Goal: Transaction & Acquisition: Purchase product/service

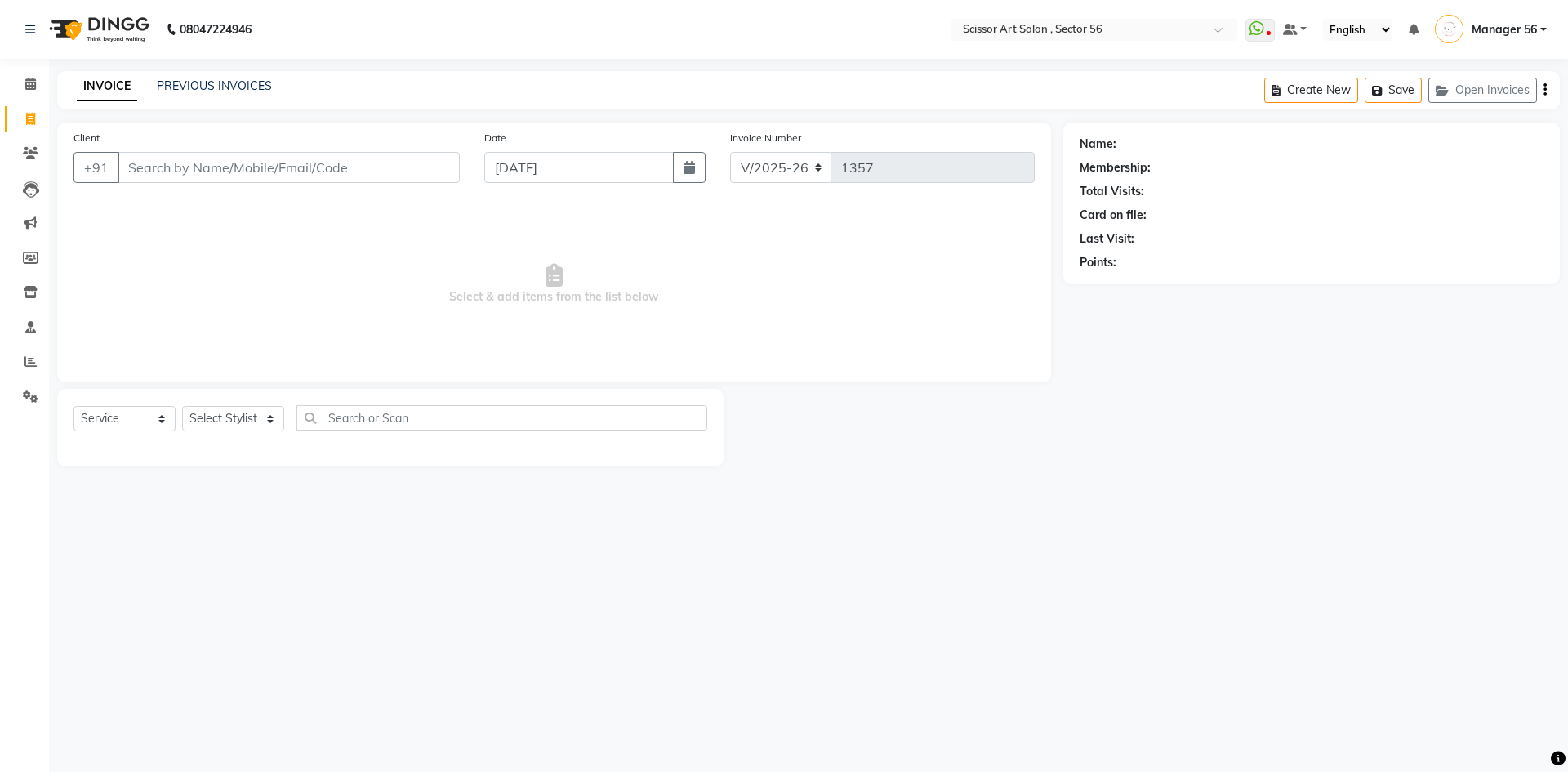
select select "6185"
select select "service"
select select "76503"
click at [182, 406] on select "Select Stylist Anees DEV DAS Kiran Manager 56 [PERSON_NAME] [PERSON_NAME] Raano…" at bounding box center [233, 418] width 102 height 26
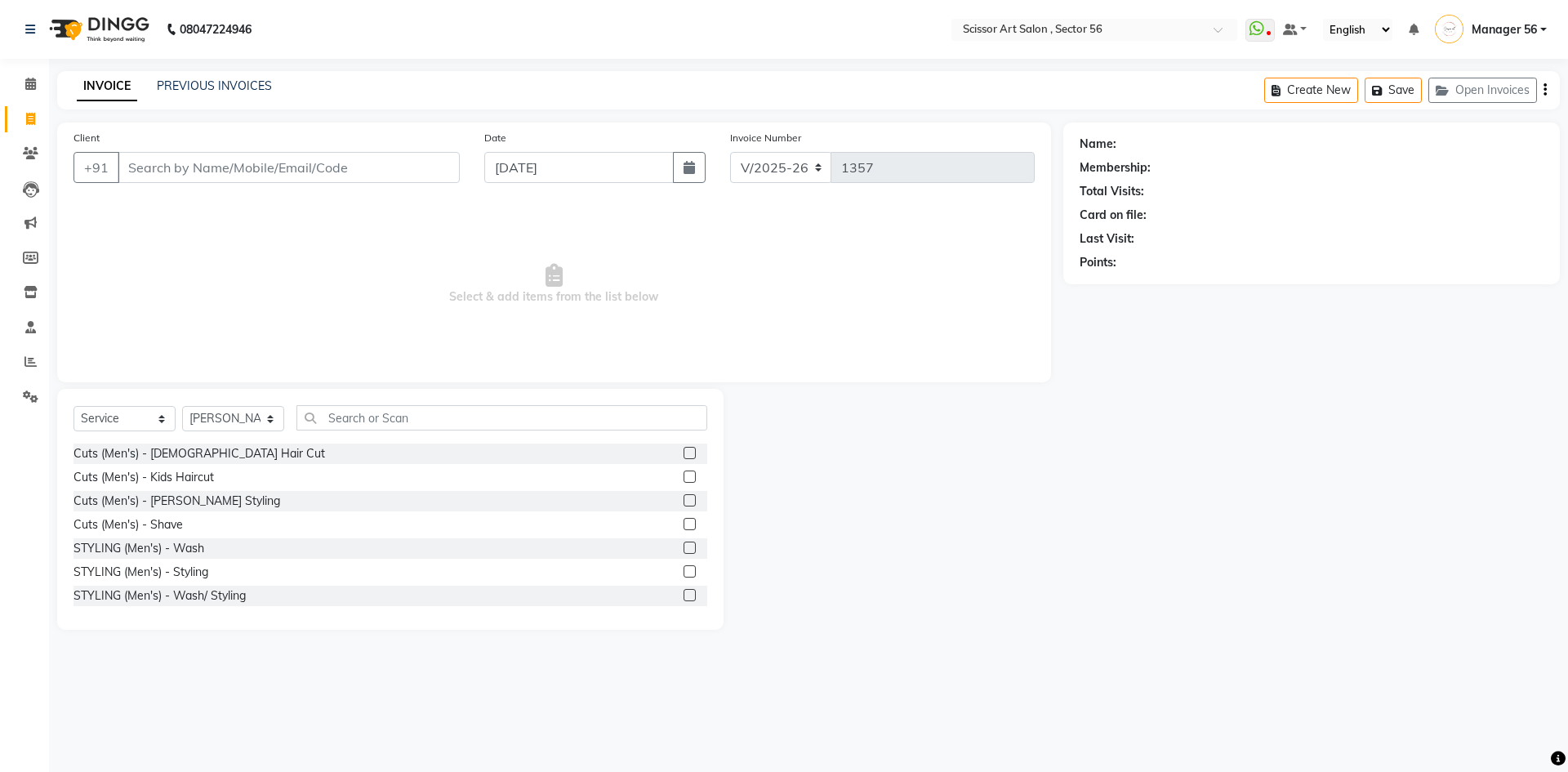
click at [684, 451] on label at bounding box center [689, 453] width 12 height 12
click at [684, 451] on input "checkbox" at bounding box center [689, 453] width 11 height 11
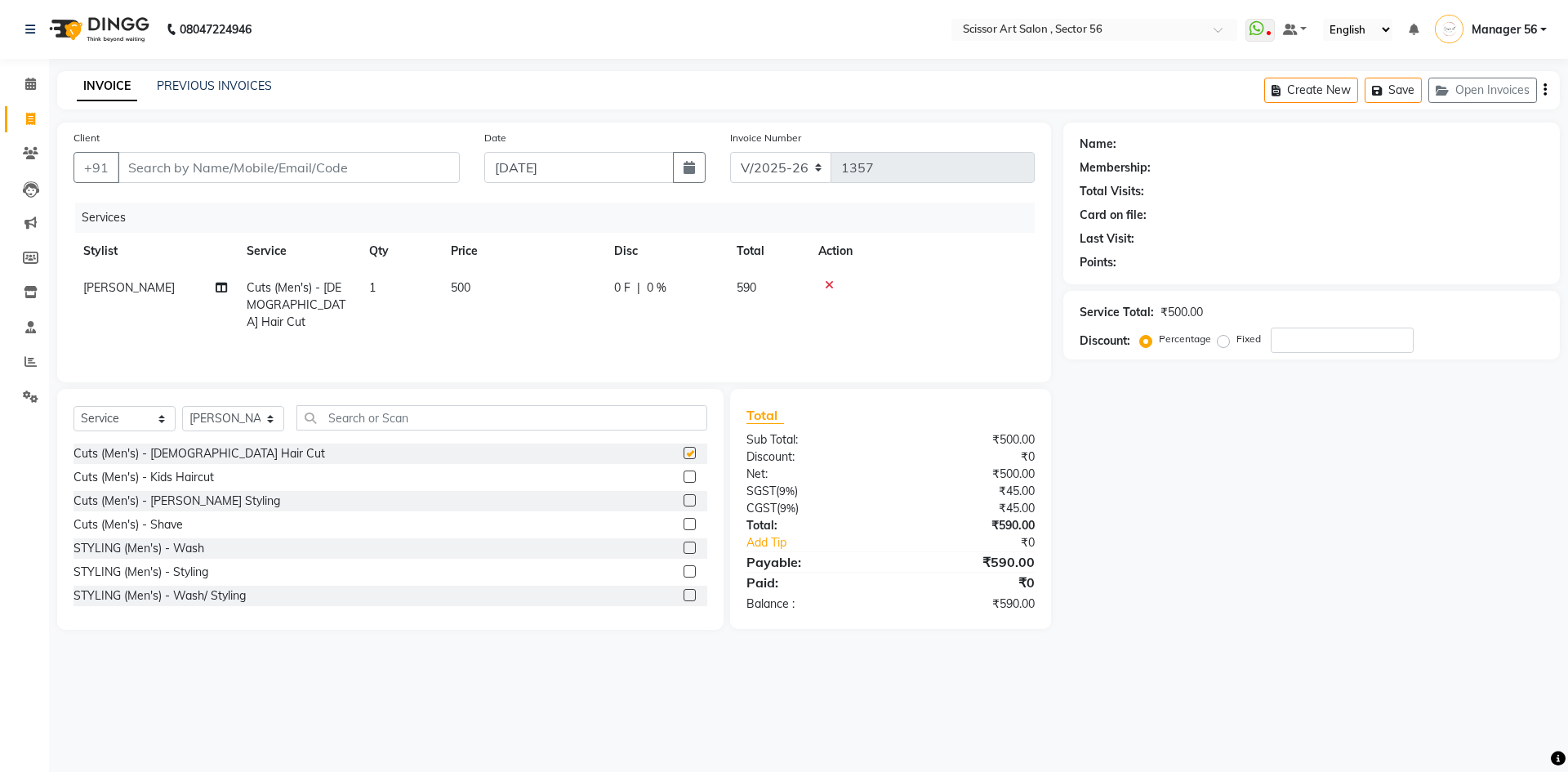
checkbox input "false"
click at [244, 155] on input "Client" at bounding box center [289, 168] width 342 height 31
type input "9"
type input "0"
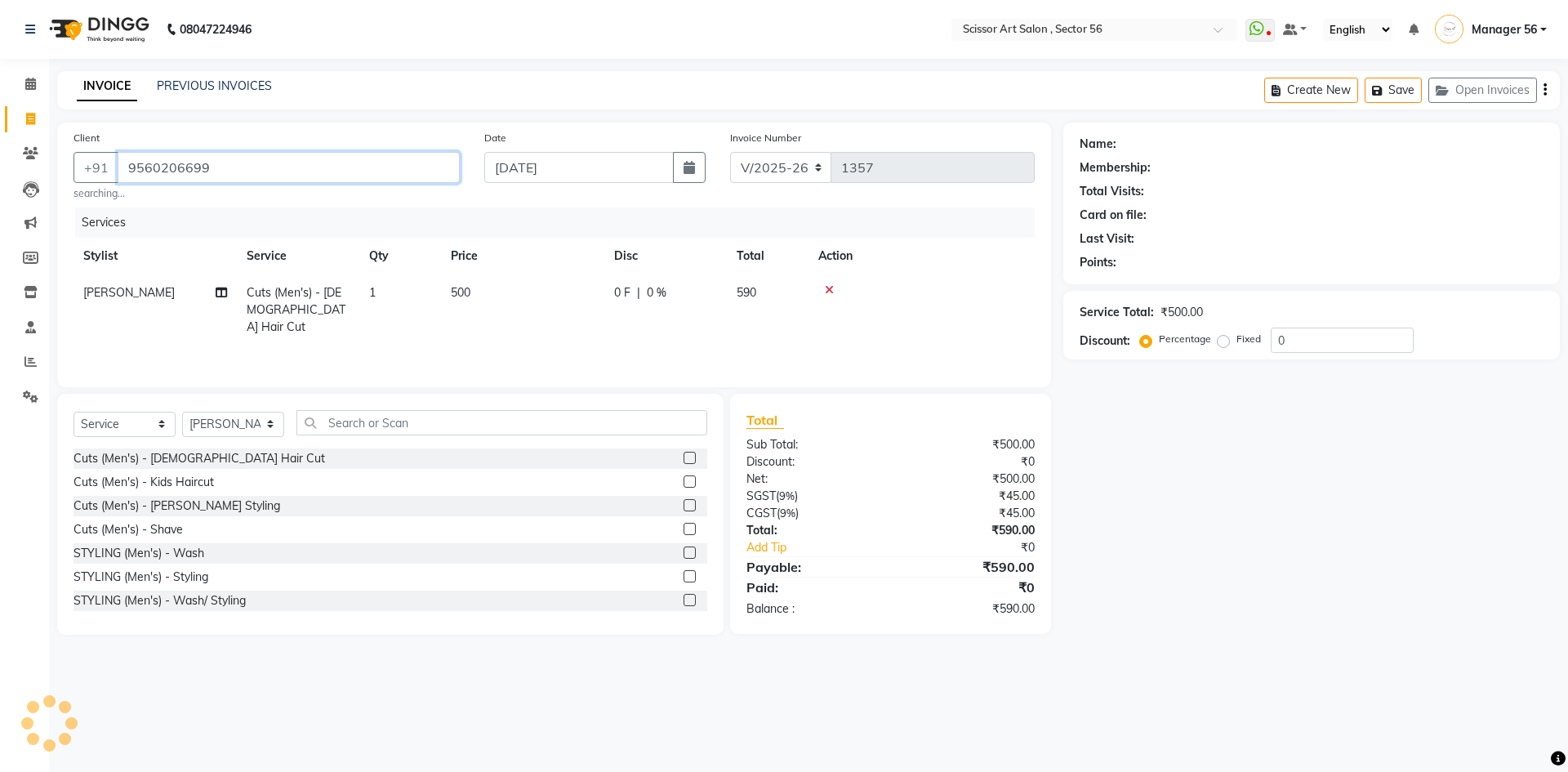
click at [232, 161] on input "9560206699" at bounding box center [289, 168] width 342 height 31
drag, startPoint x: 220, startPoint y: 168, endPoint x: 141, endPoint y: 154, distance: 80.2
click at [141, 154] on input "9560206699" at bounding box center [289, 168] width 342 height 31
click at [238, 167] on input "9560206699" at bounding box center [247, 168] width 259 height 31
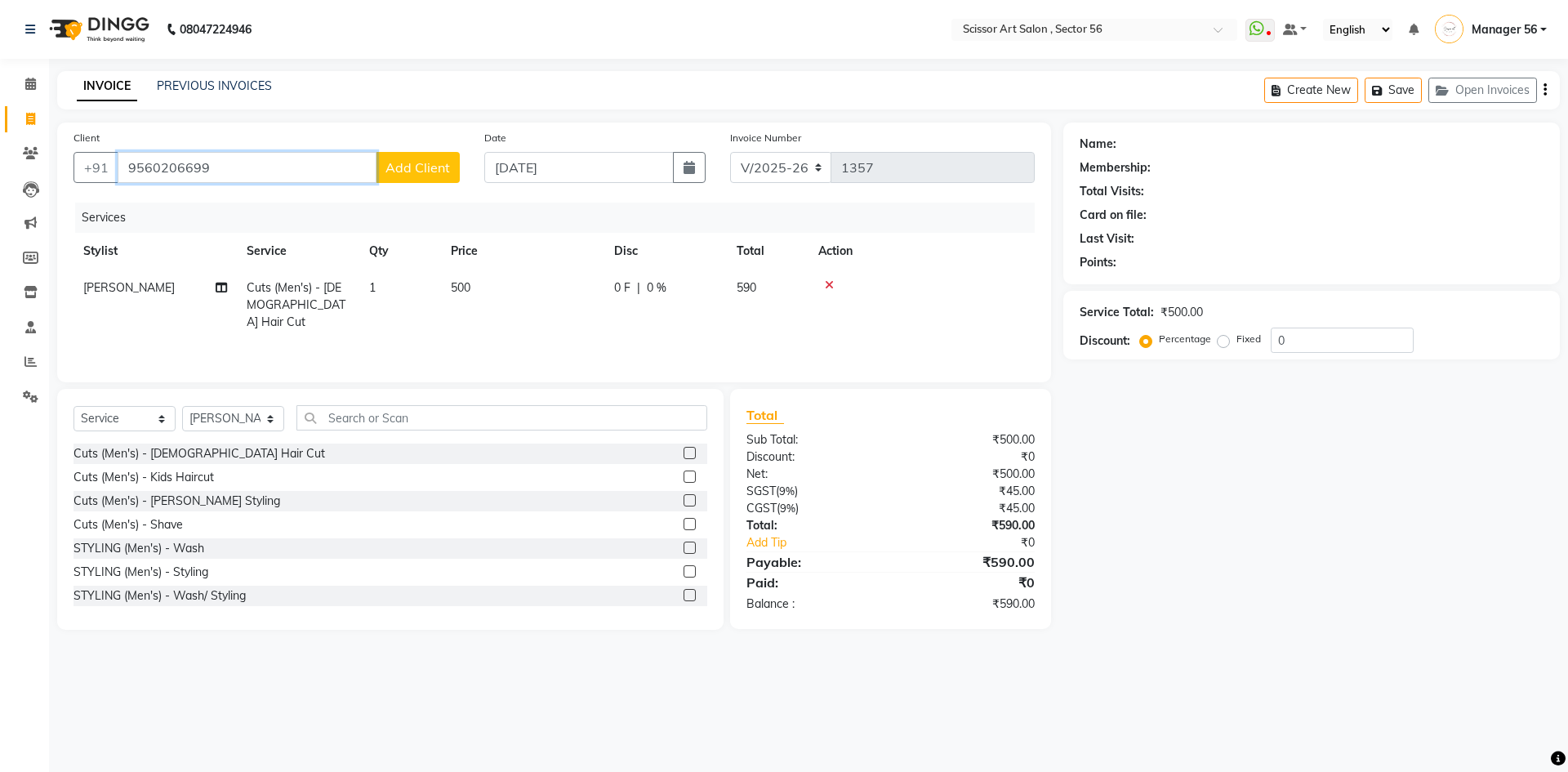
drag, startPoint x: 234, startPoint y: 165, endPoint x: 257, endPoint y: 170, distance: 23.5
click at [257, 170] on input "9560206699" at bounding box center [247, 168] width 259 height 31
type input "9560206699"
click at [401, 169] on span "Add Client" at bounding box center [418, 168] width 64 height 16
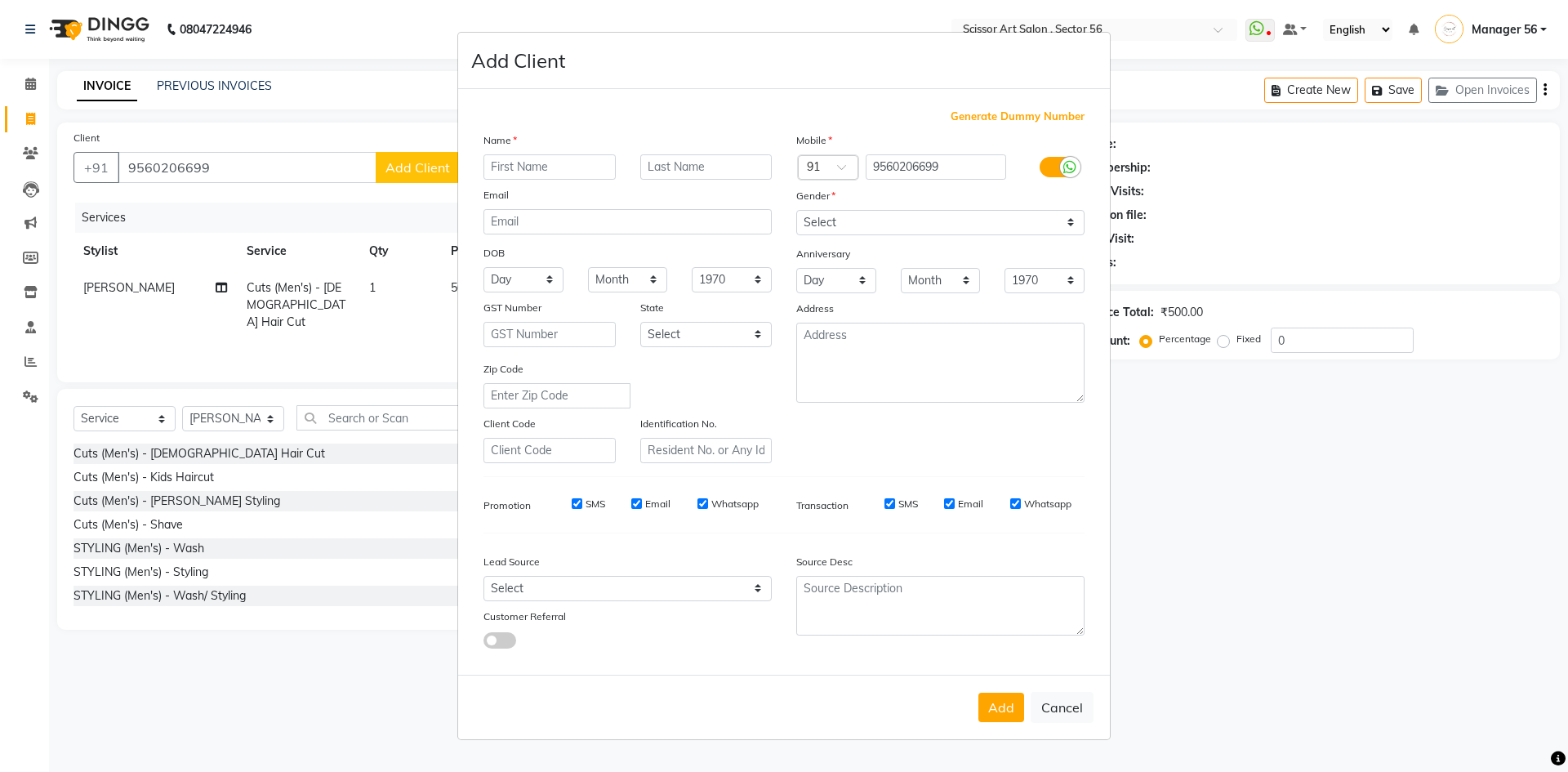
click at [575, 167] on input "text" at bounding box center [550, 167] width 132 height 26
type input "[PERSON_NAME]"
click at [897, 216] on select "Select [DEMOGRAPHIC_DATA] [DEMOGRAPHIC_DATA] Other Prefer Not To Say" at bounding box center [940, 222] width 288 height 26
select select "[DEMOGRAPHIC_DATA]"
click at [796, 210] on select "Select [DEMOGRAPHIC_DATA] [DEMOGRAPHIC_DATA] Other Prefer Not To Say" at bounding box center [940, 222] width 288 height 26
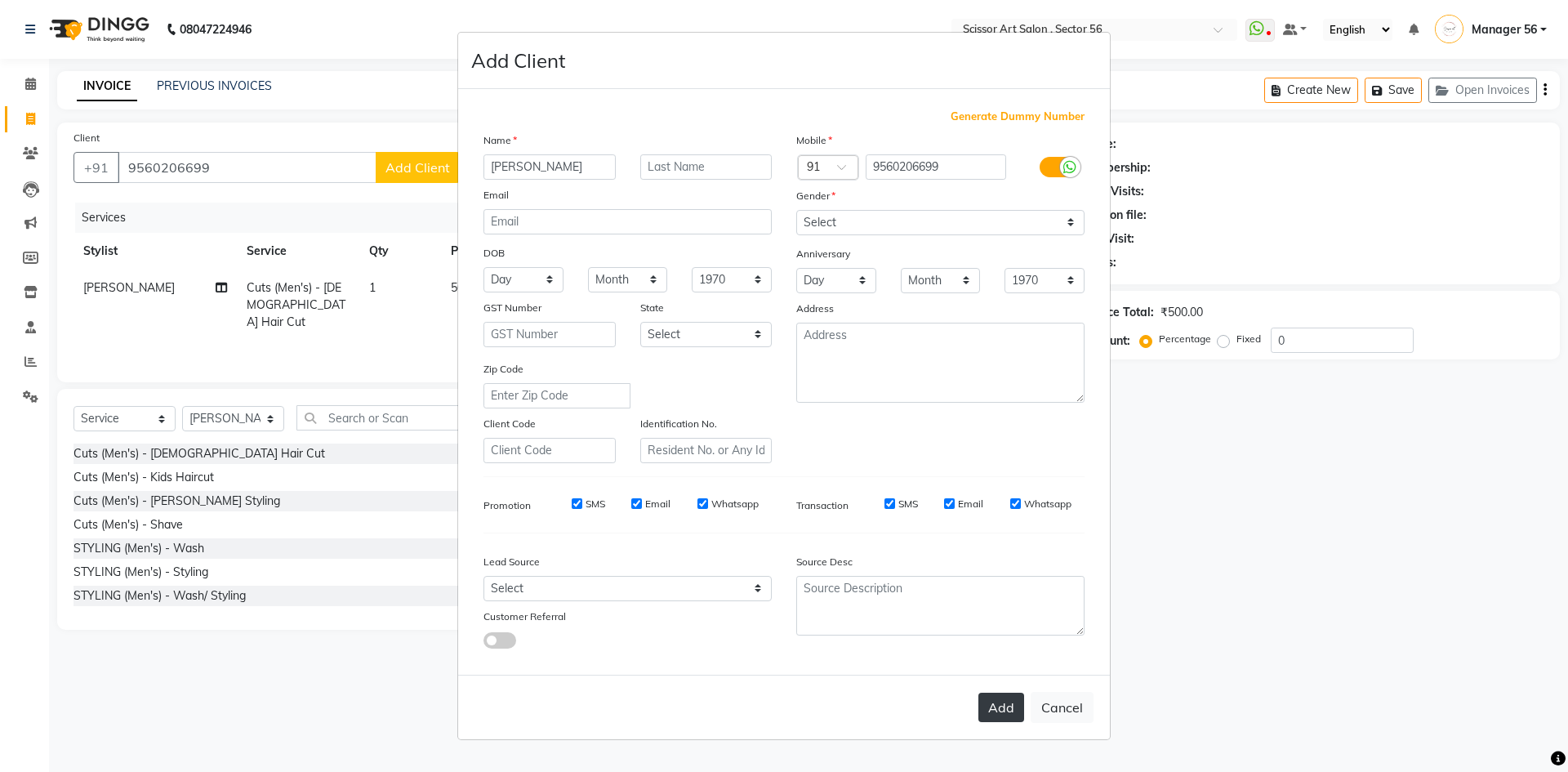
click at [1018, 702] on button "Add" at bounding box center [1001, 708] width 46 height 30
select select
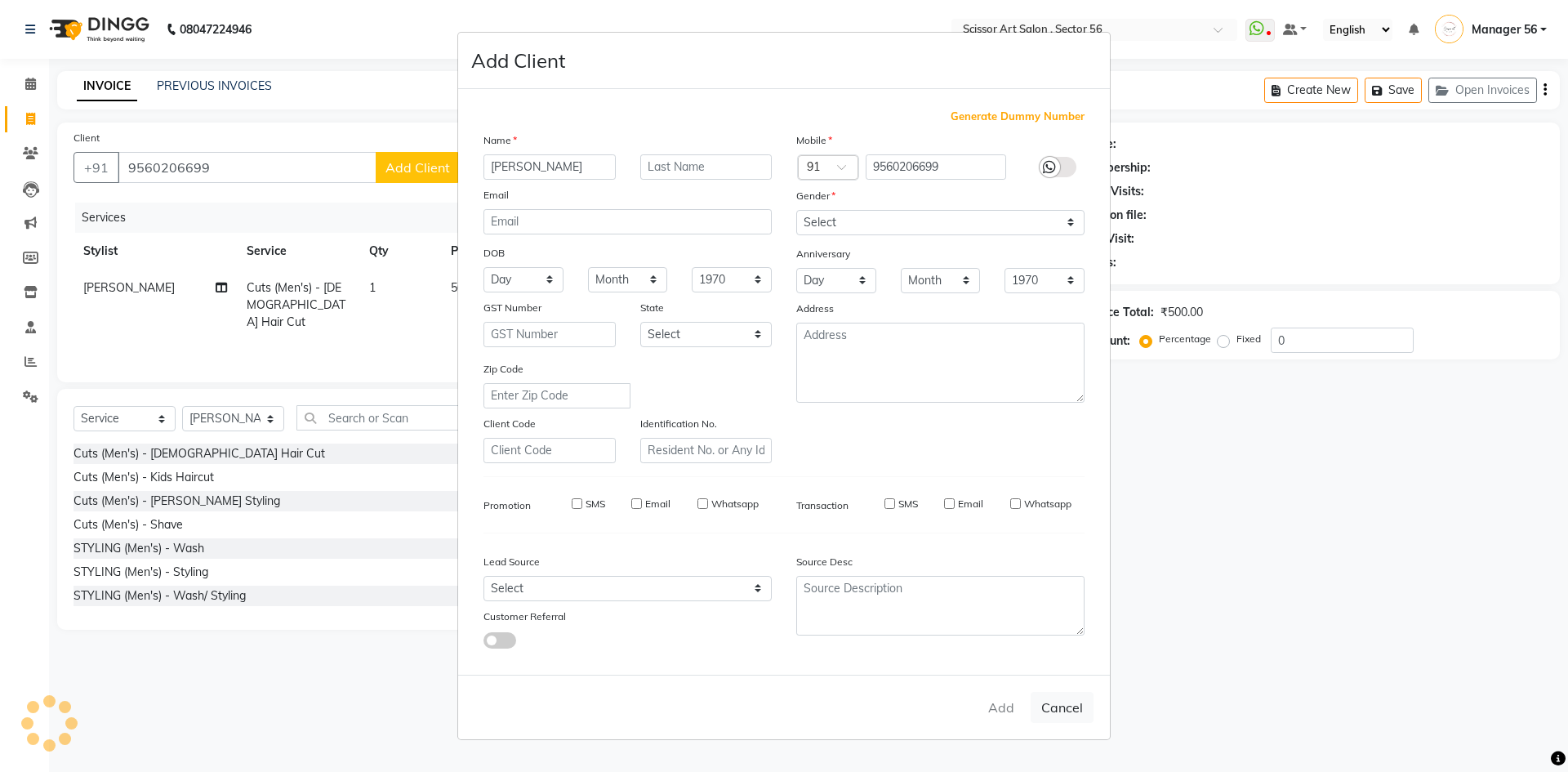
select select
checkbox input "false"
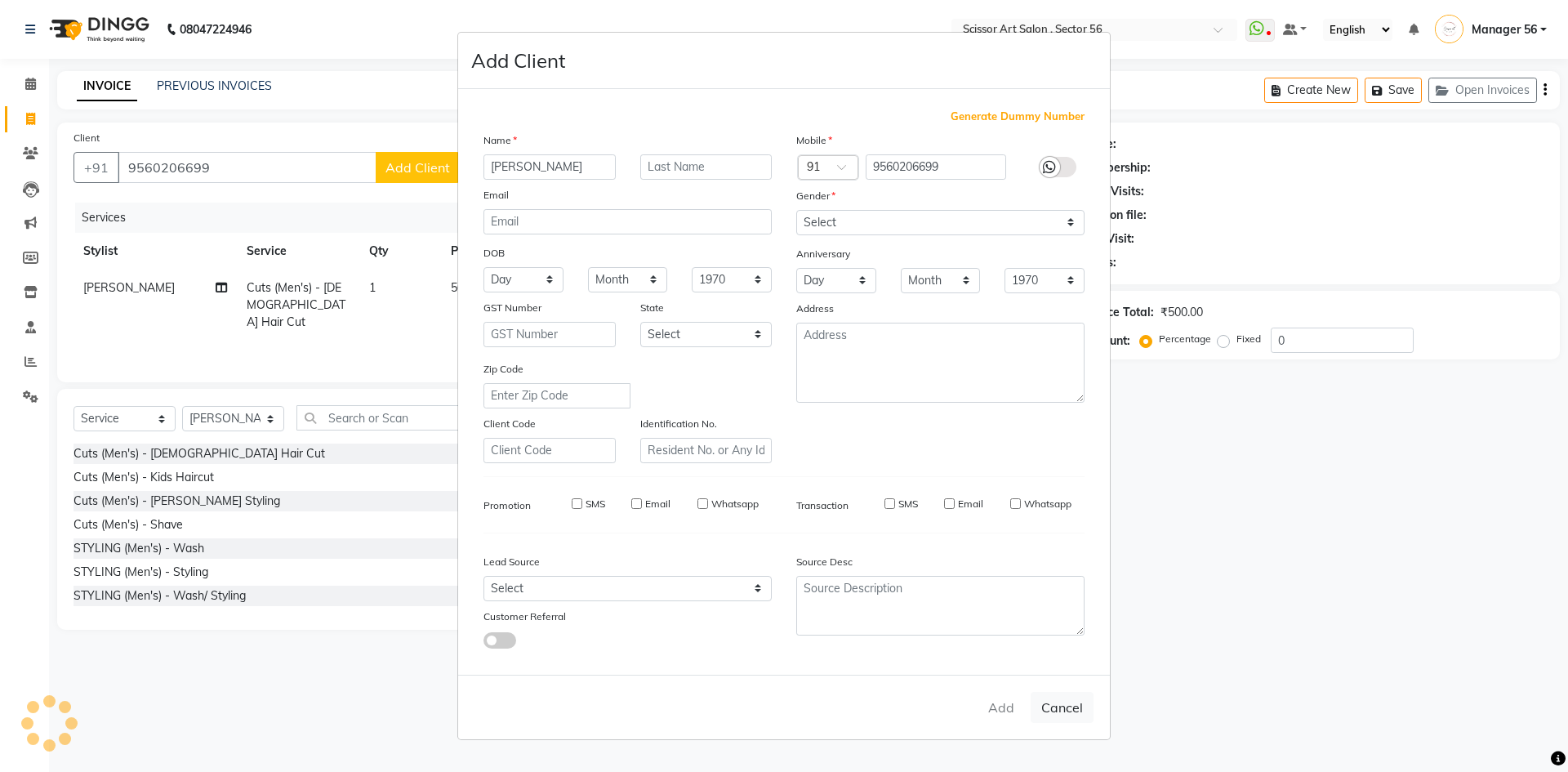
checkbox input "false"
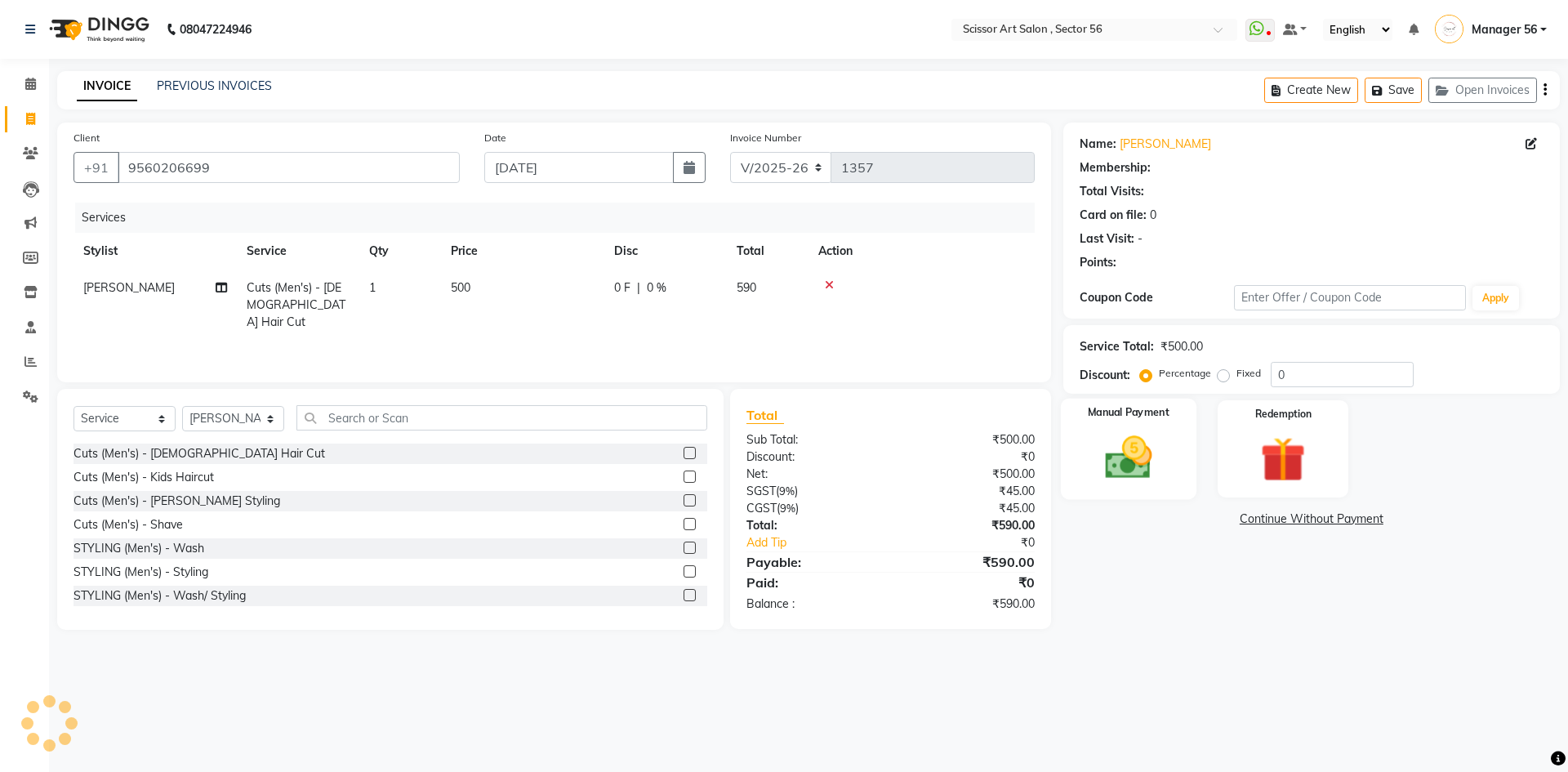
click at [1138, 467] on img at bounding box center [1128, 458] width 76 height 54
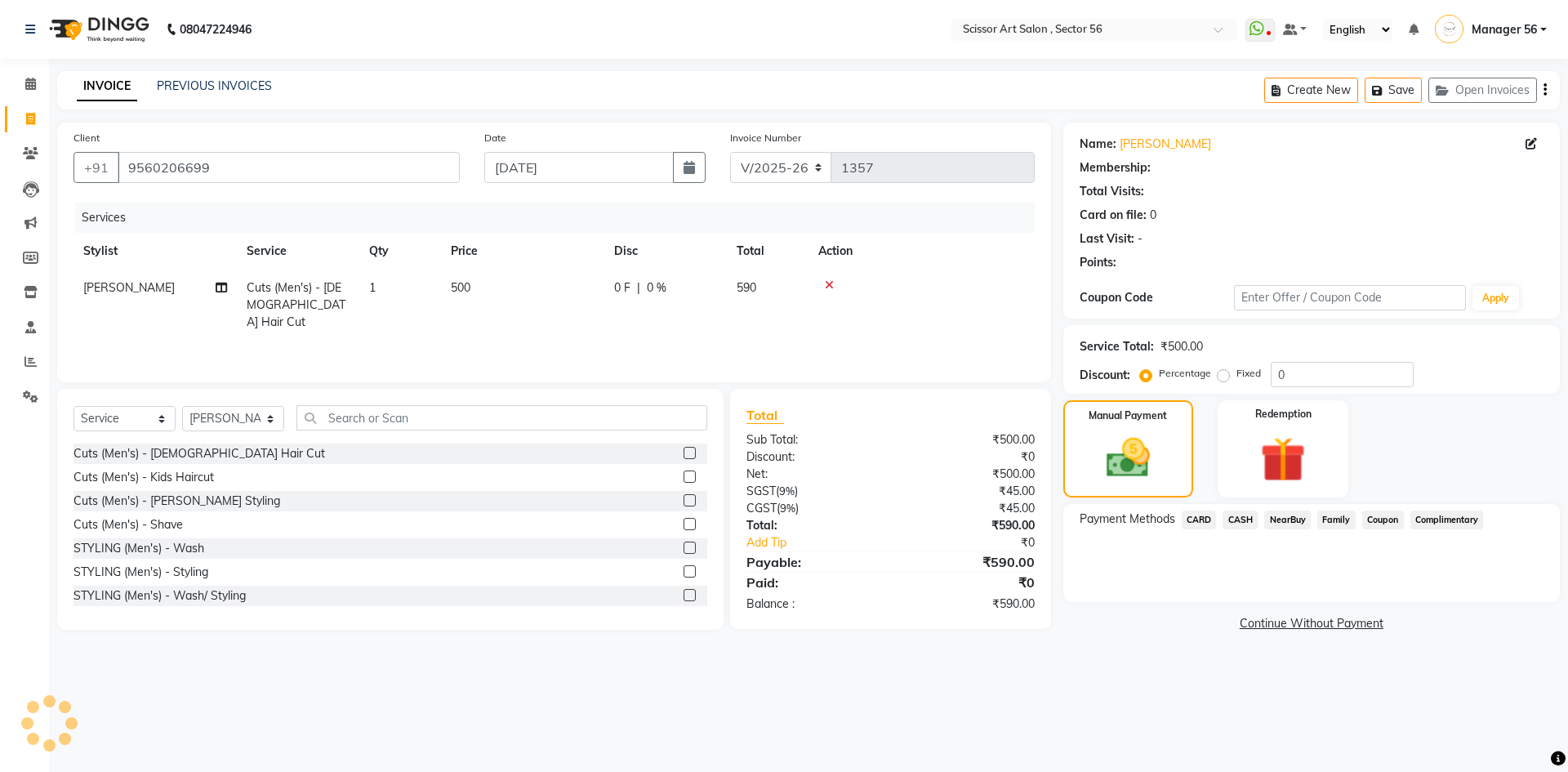
click at [1207, 524] on span "CARD" at bounding box center [1199, 519] width 35 height 19
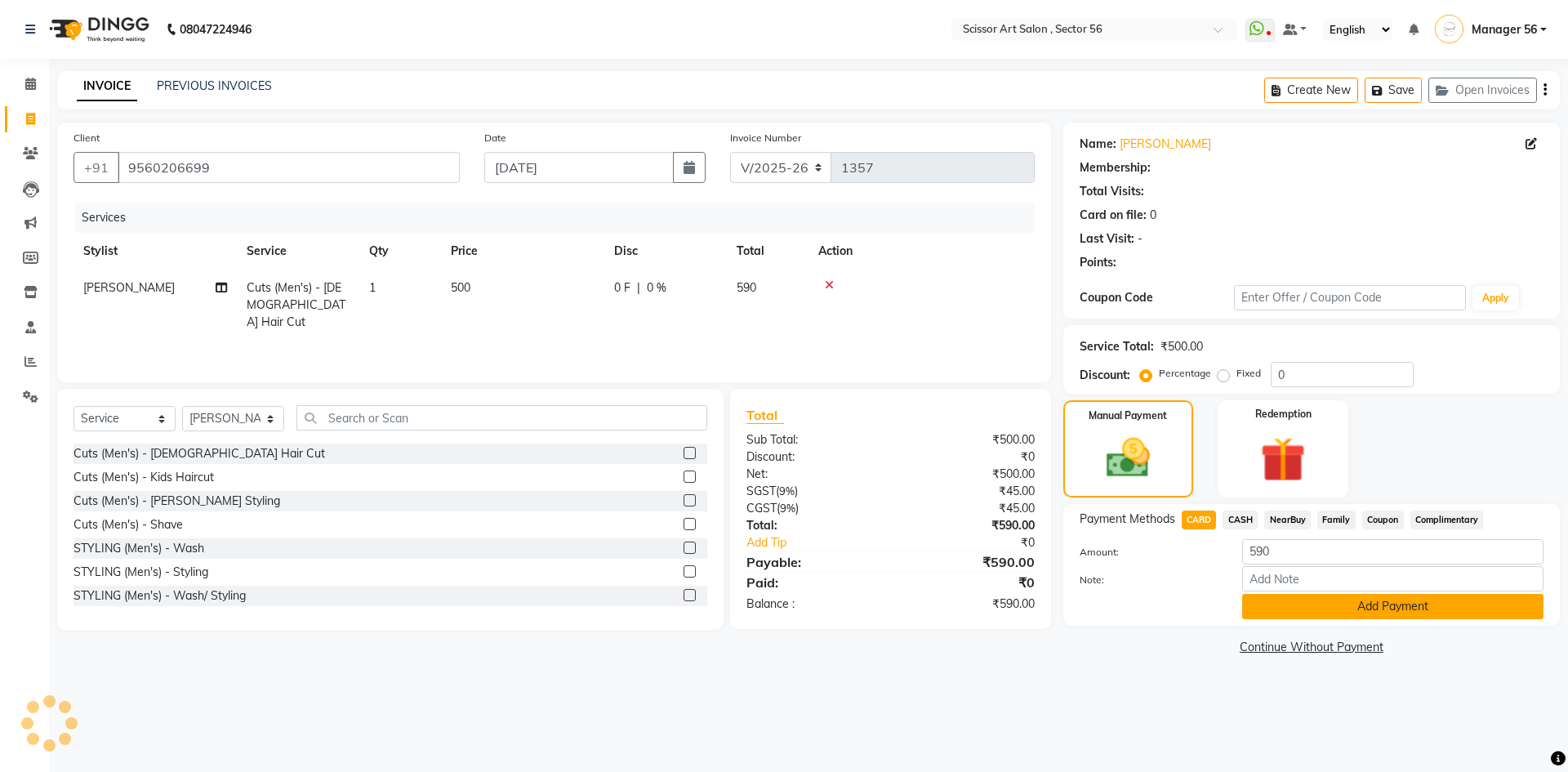
click at [1389, 602] on button "Add Payment" at bounding box center [1393, 607] width 301 height 26
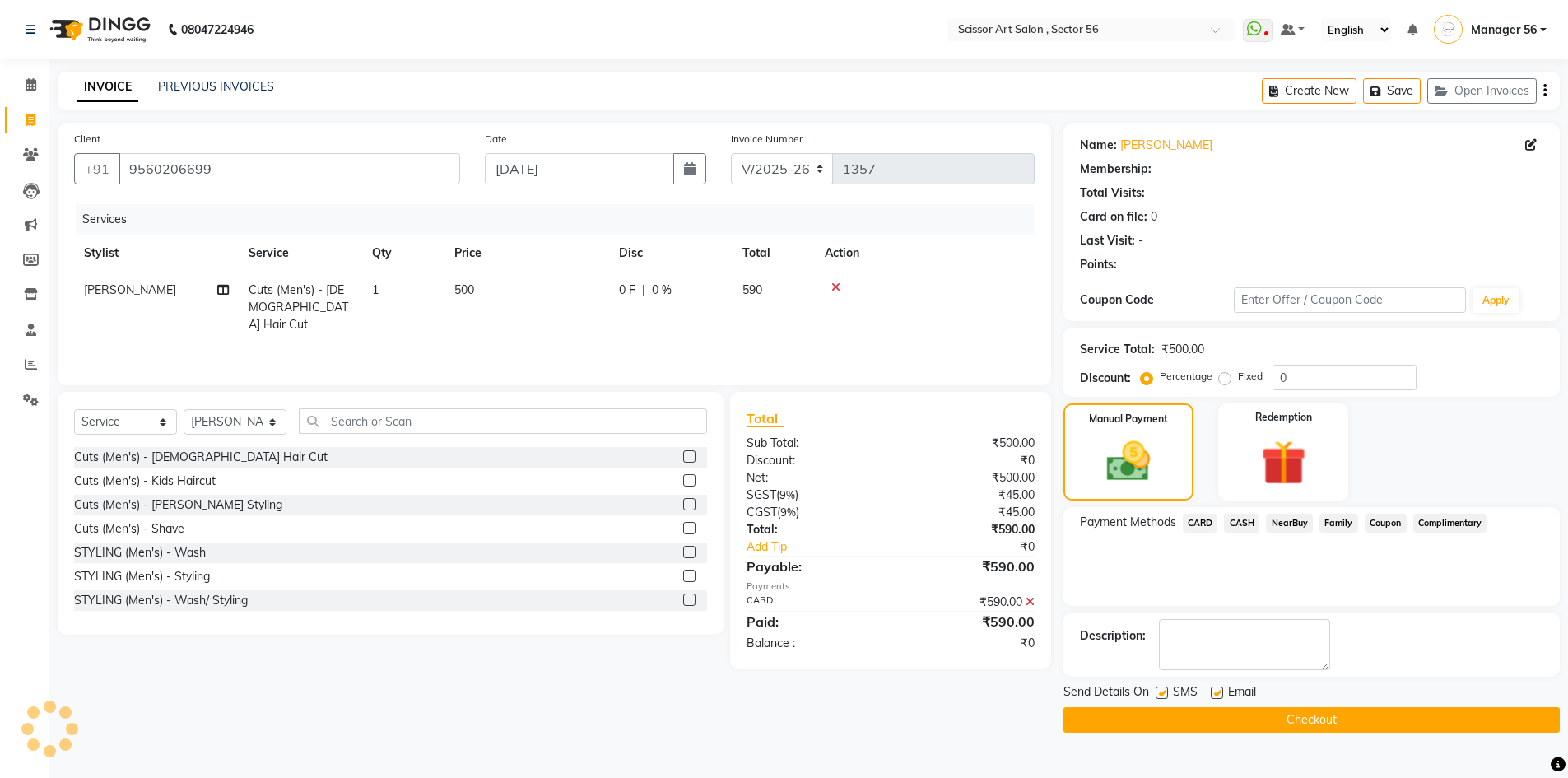
select select "1: Object"
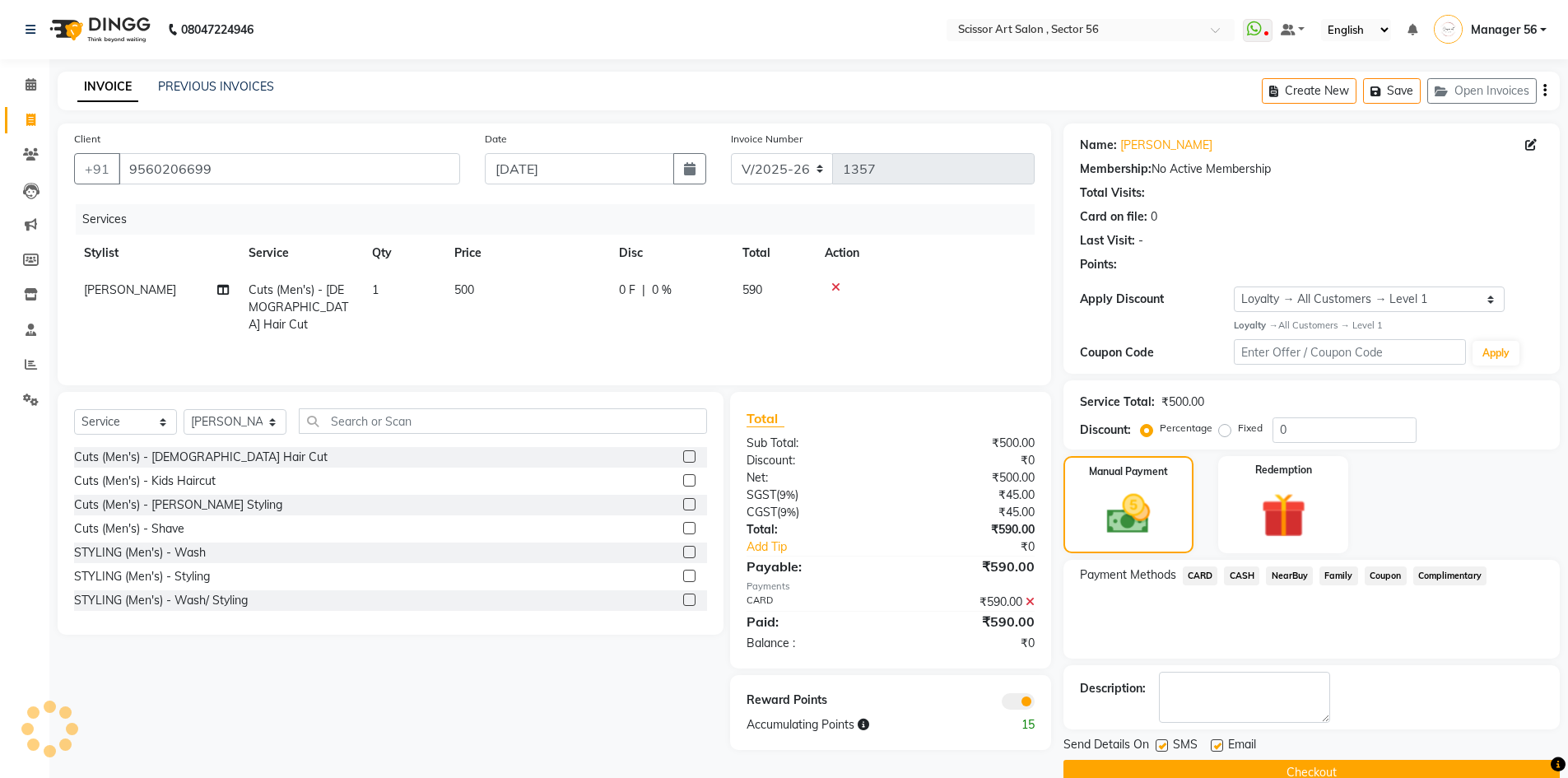
click at [1165, 765] on button "Checkout" at bounding box center [1311, 772] width 497 height 26
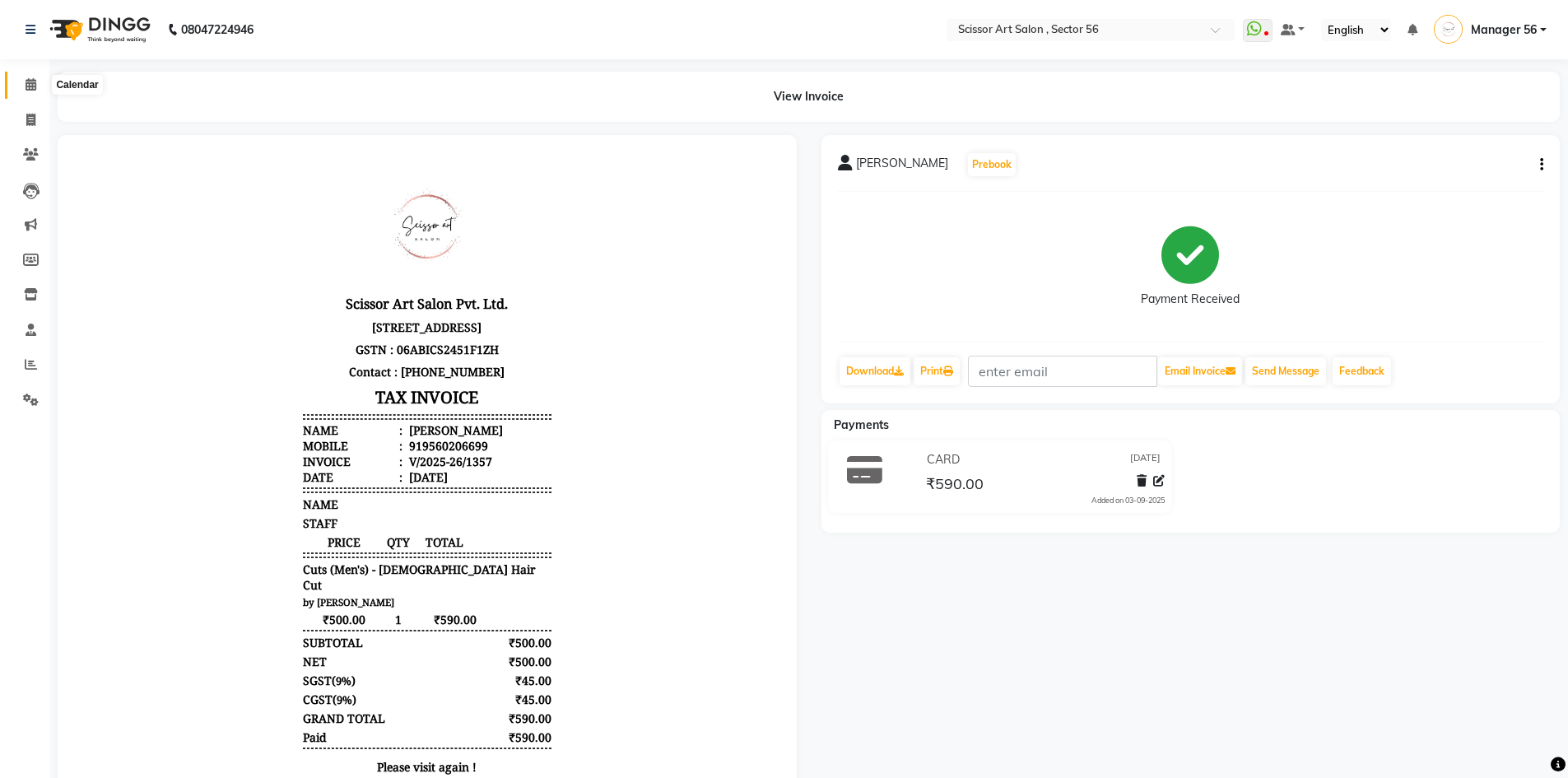
click at [23, 80] on span at bounding box center [31, 85] width 29 height 19
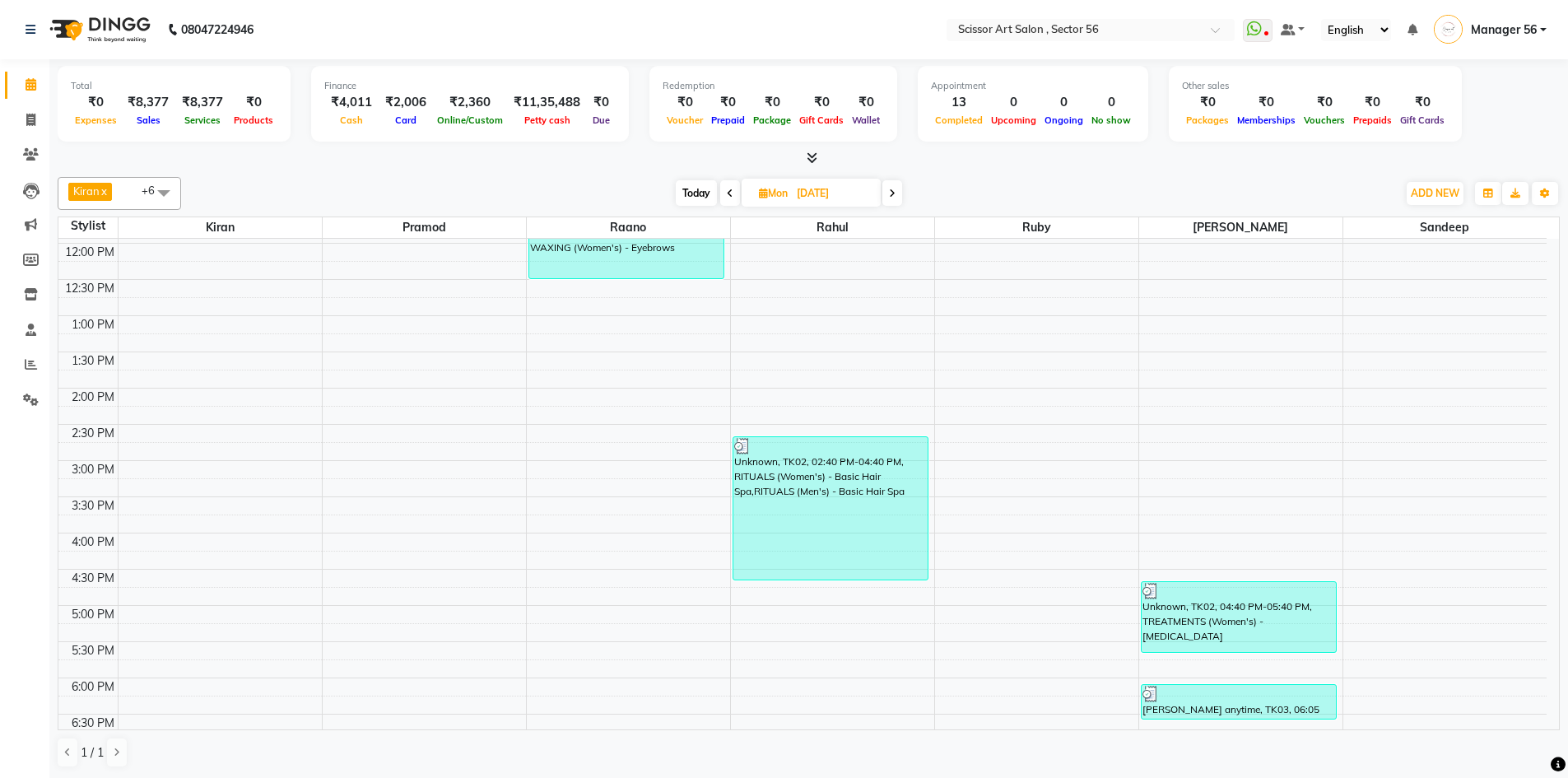
scroll to position [329, 0]
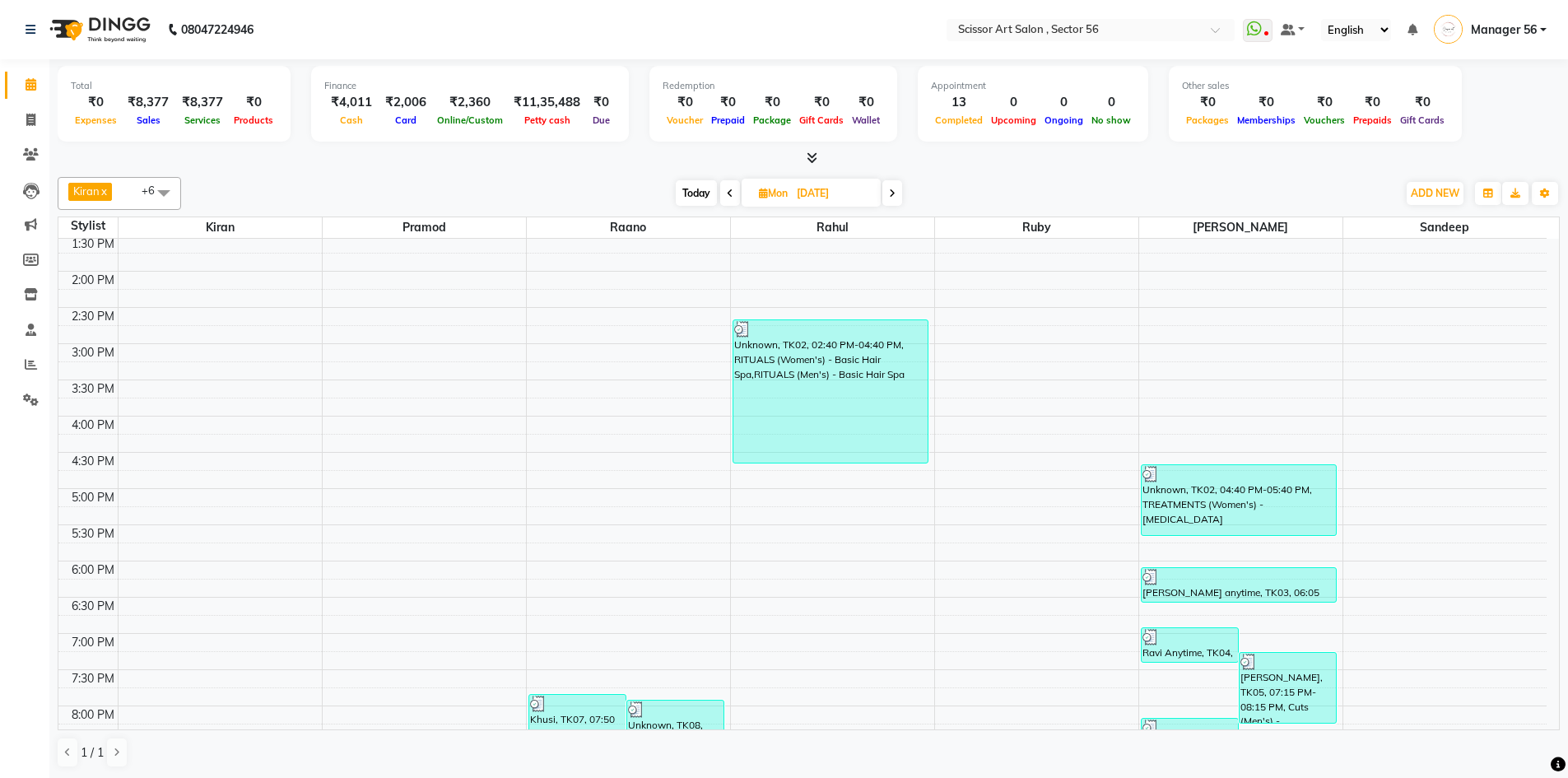
click at [896, 189] on icon at bounding box center [892, 193] width 7 height 10
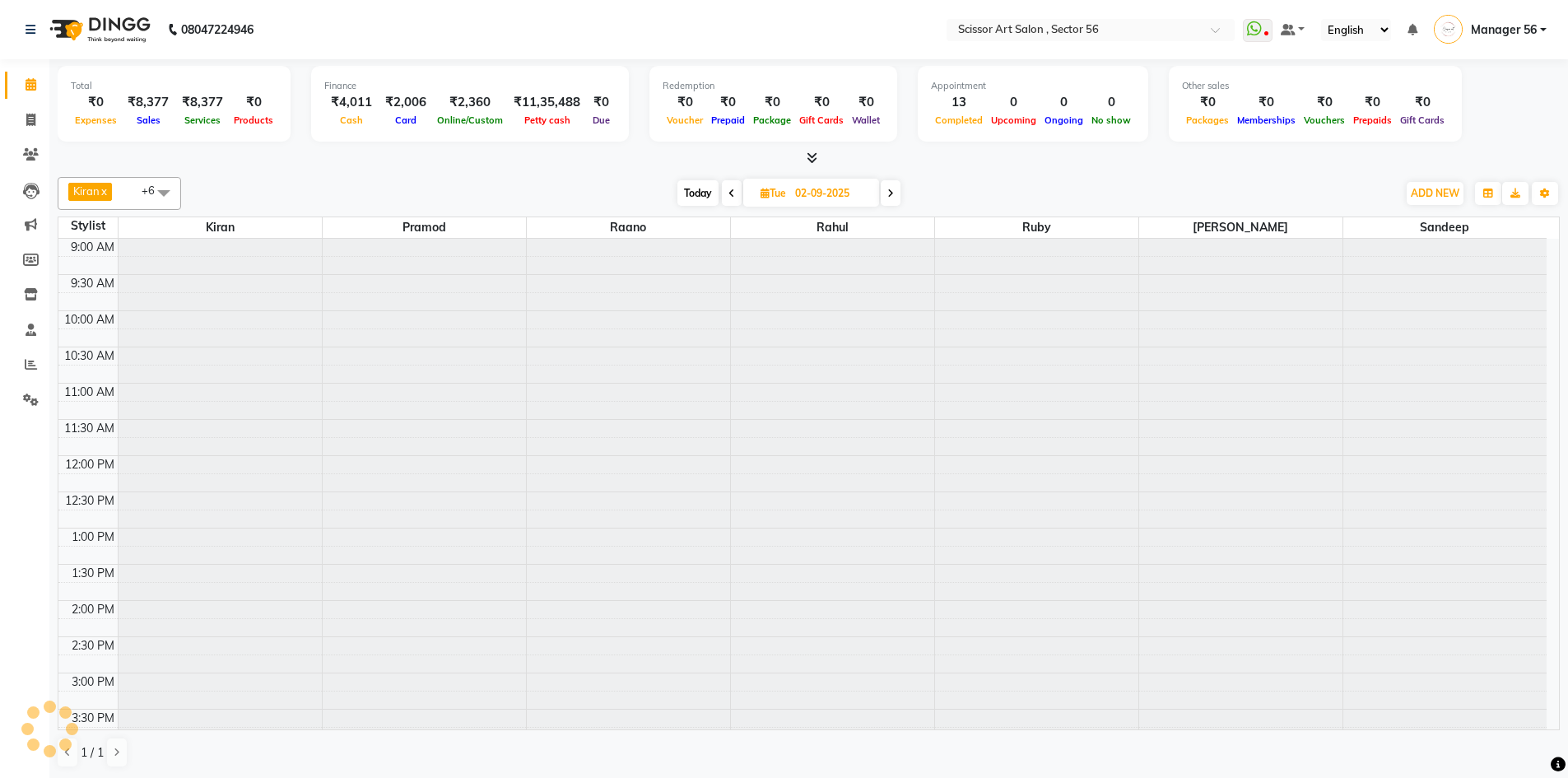
scroll to position [450, 0]
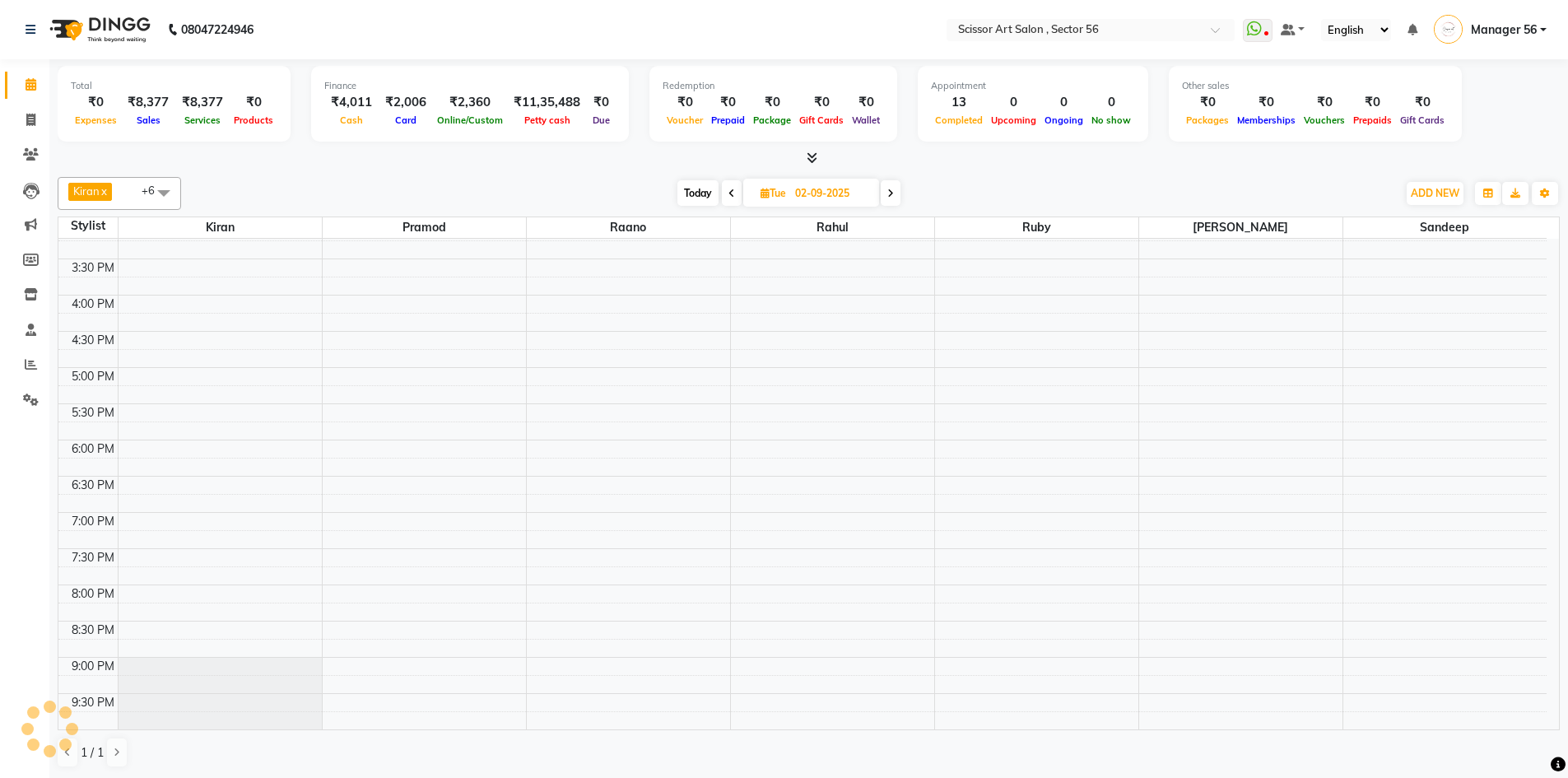
click at [896, 189] on span at bounding box center [891, 192] width 20 height 26
type input "[DATE]"
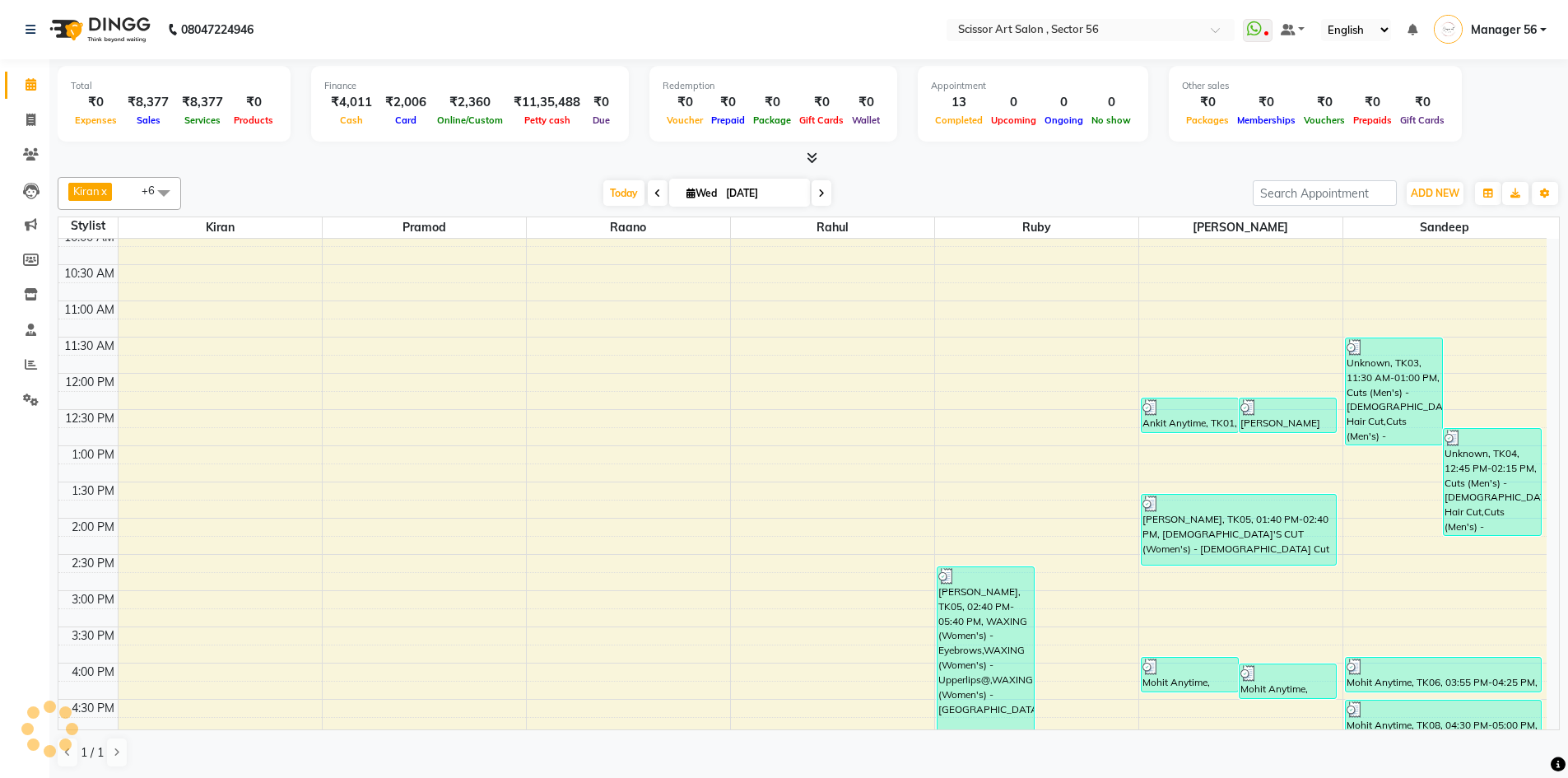
scroll to position [165, 0]
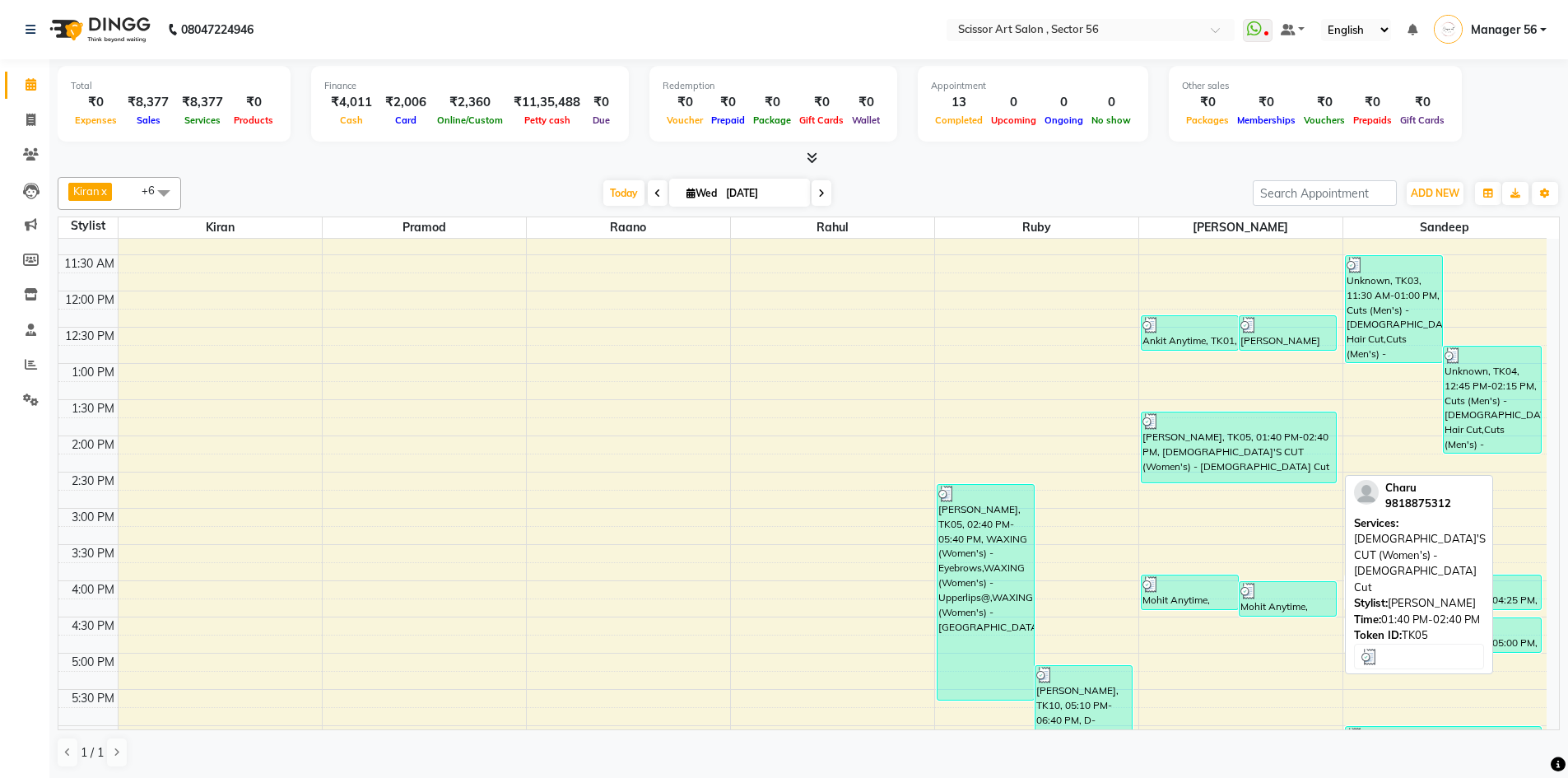
click at [1193, 464] on div "[PERSON_NAME], TK05, 01:40 PM-02:40 PM, [DEMOGRAPHIC_DATA]'S CUT (Women's) - [D…" at bounding box center [1239, 447] width 195 height 70
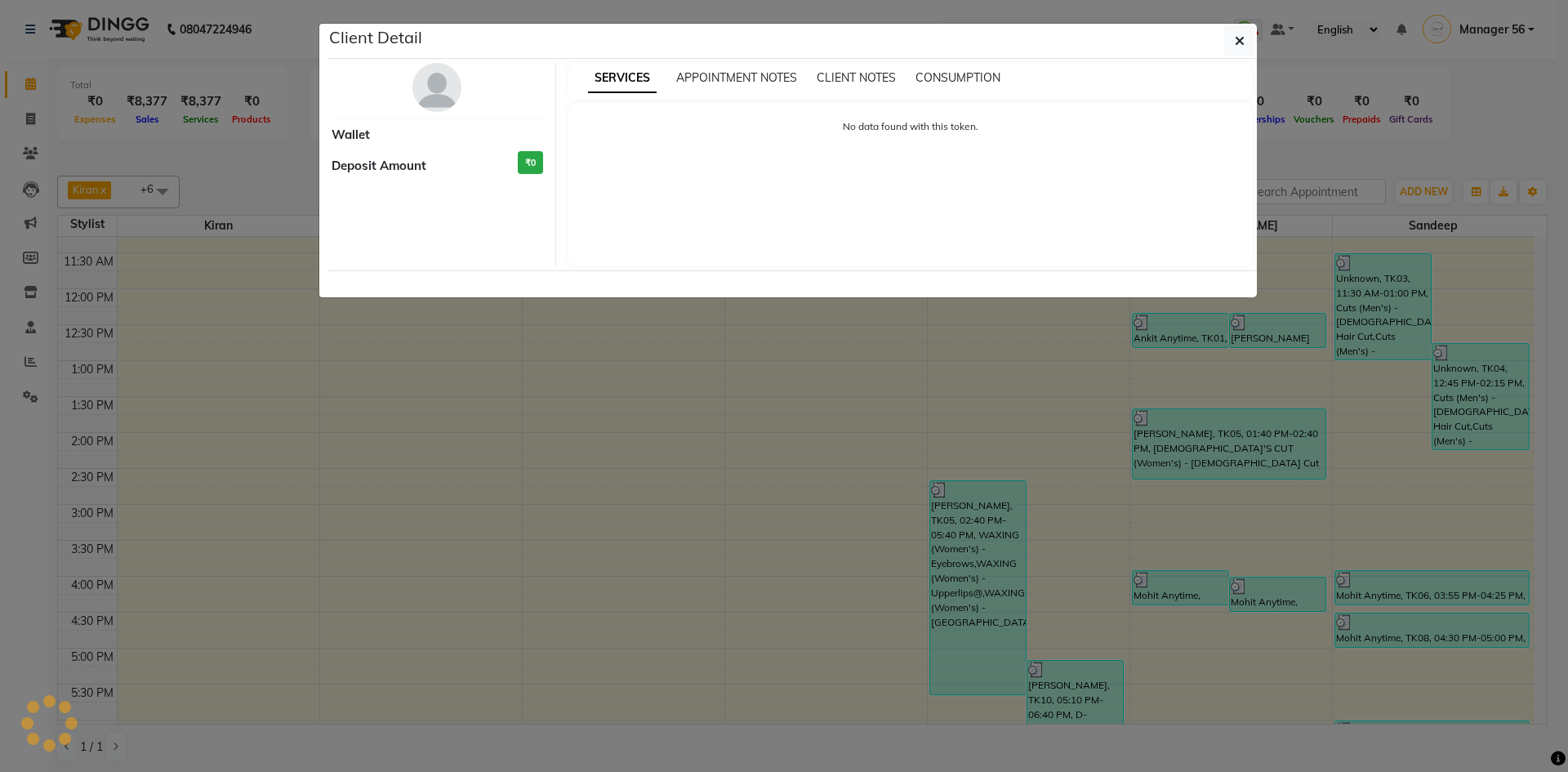
select select "3"
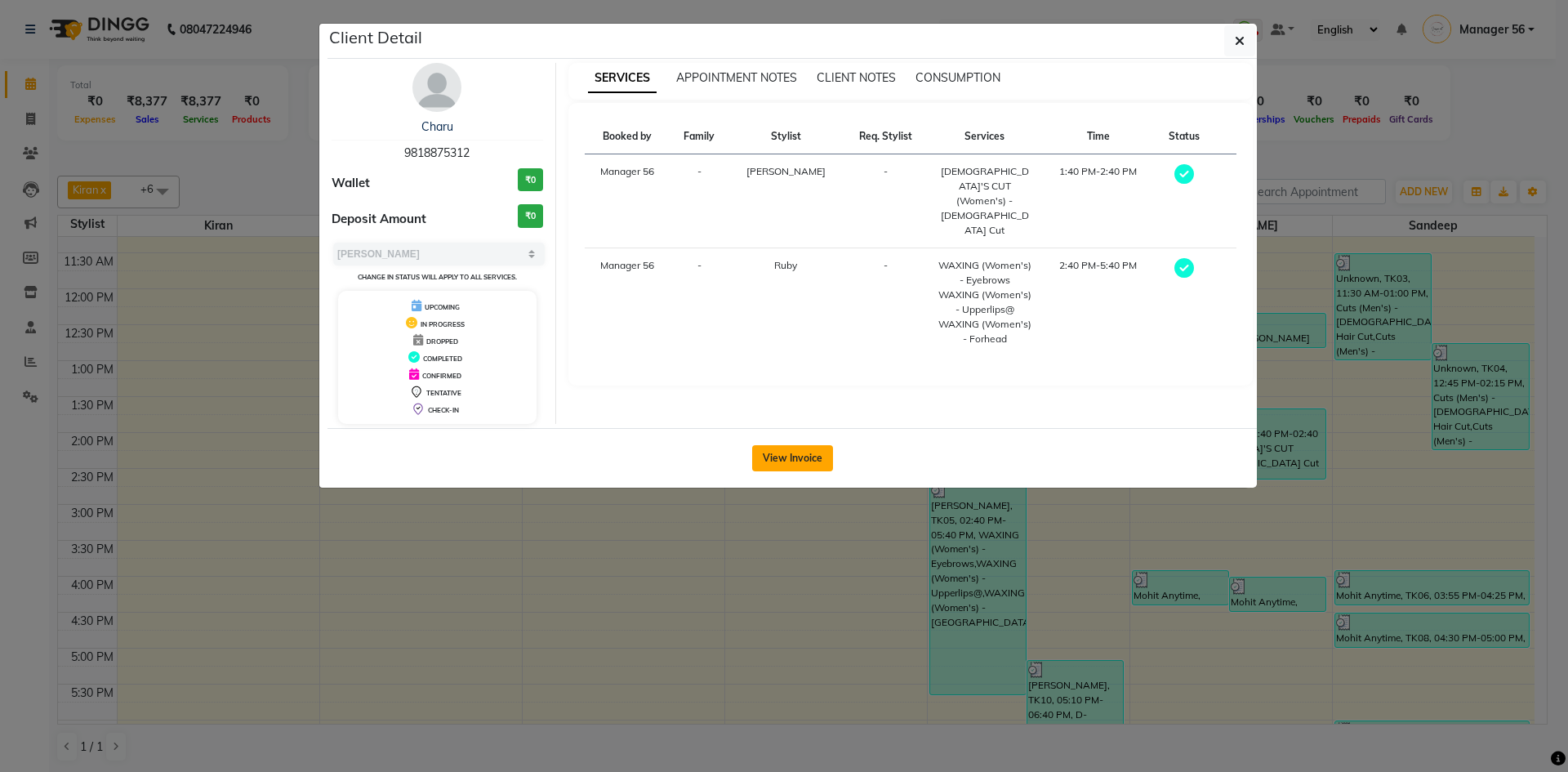
click at [814, 455] on button "View Invoice" at bounding box center [792, 458] width 81 height 26
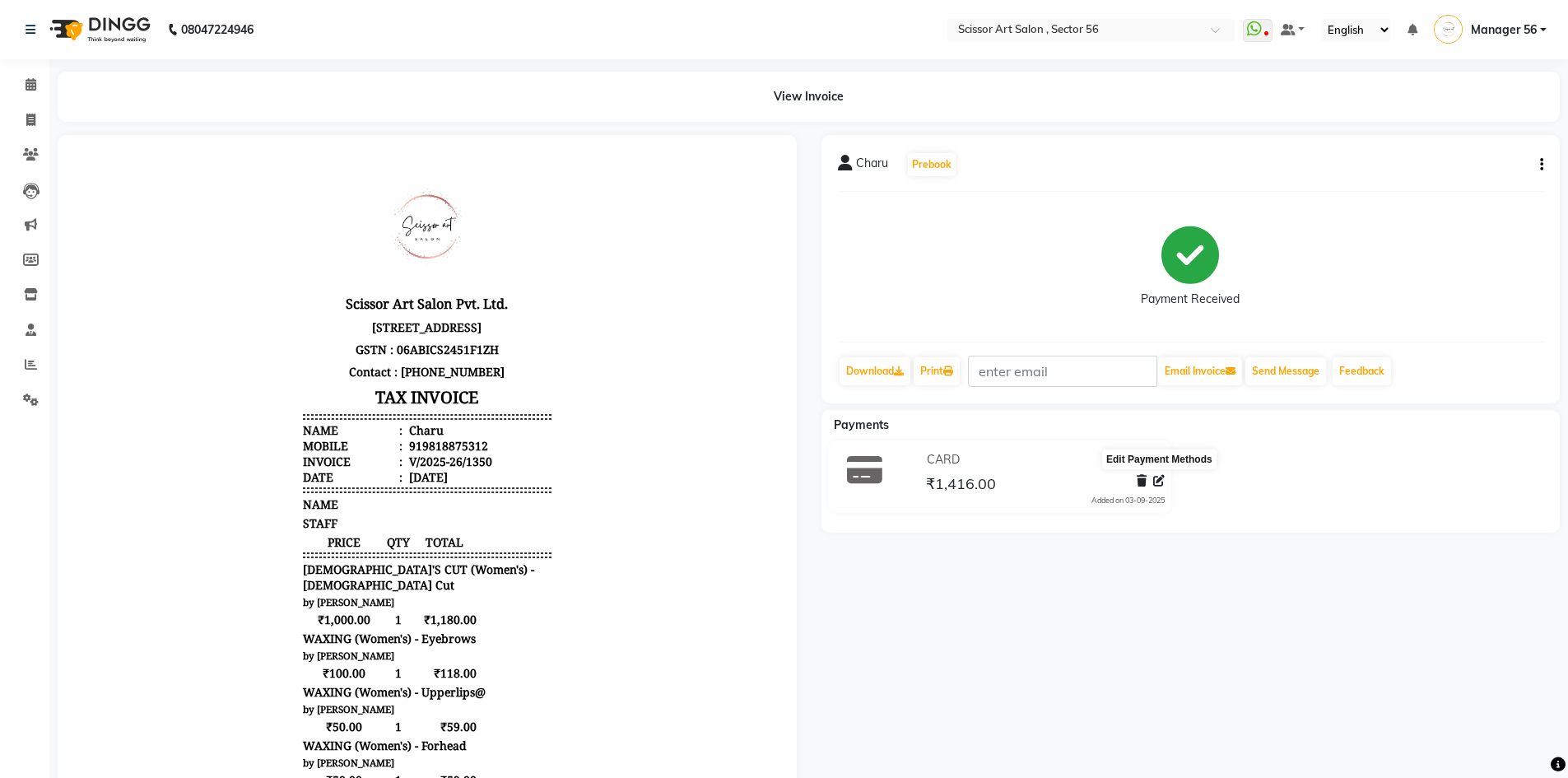
click at [1159, 478] on icon at bounding box center [1159, 481] width 12 height 12
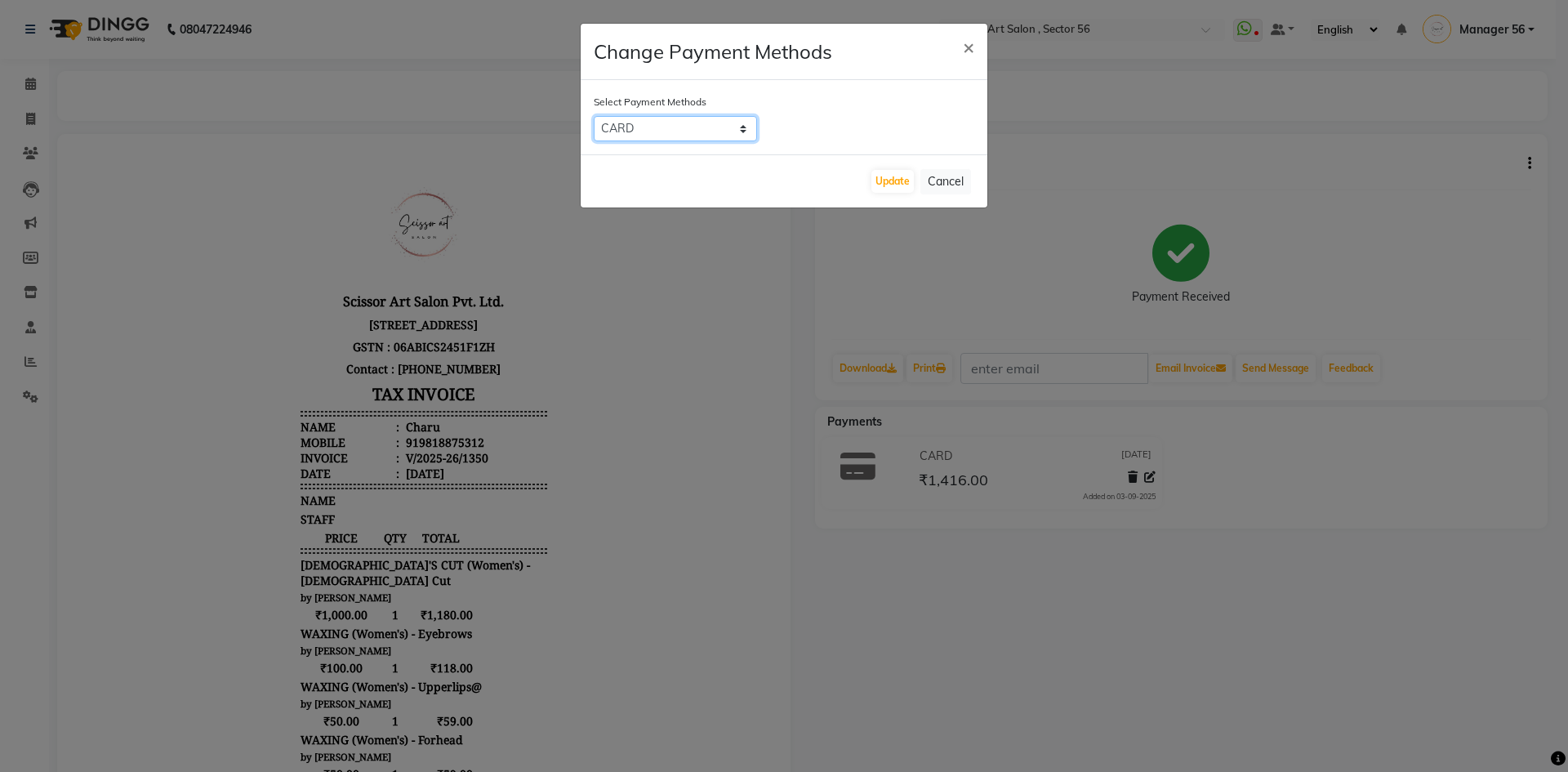
click at [737, 125] on select "CARD CASH NearBuy Family Coupon Complimentary" at bounding box center [675, 128] width 164 height 26
select select "1"
click at [594, 116] on select "CARD CASH NearBuy Family Coupon Complimentary" at bounding box center [675, 128] width 164 height 26
click at [884, 181] on button "Update" at bounding box center [893, 181] width 43 height 23
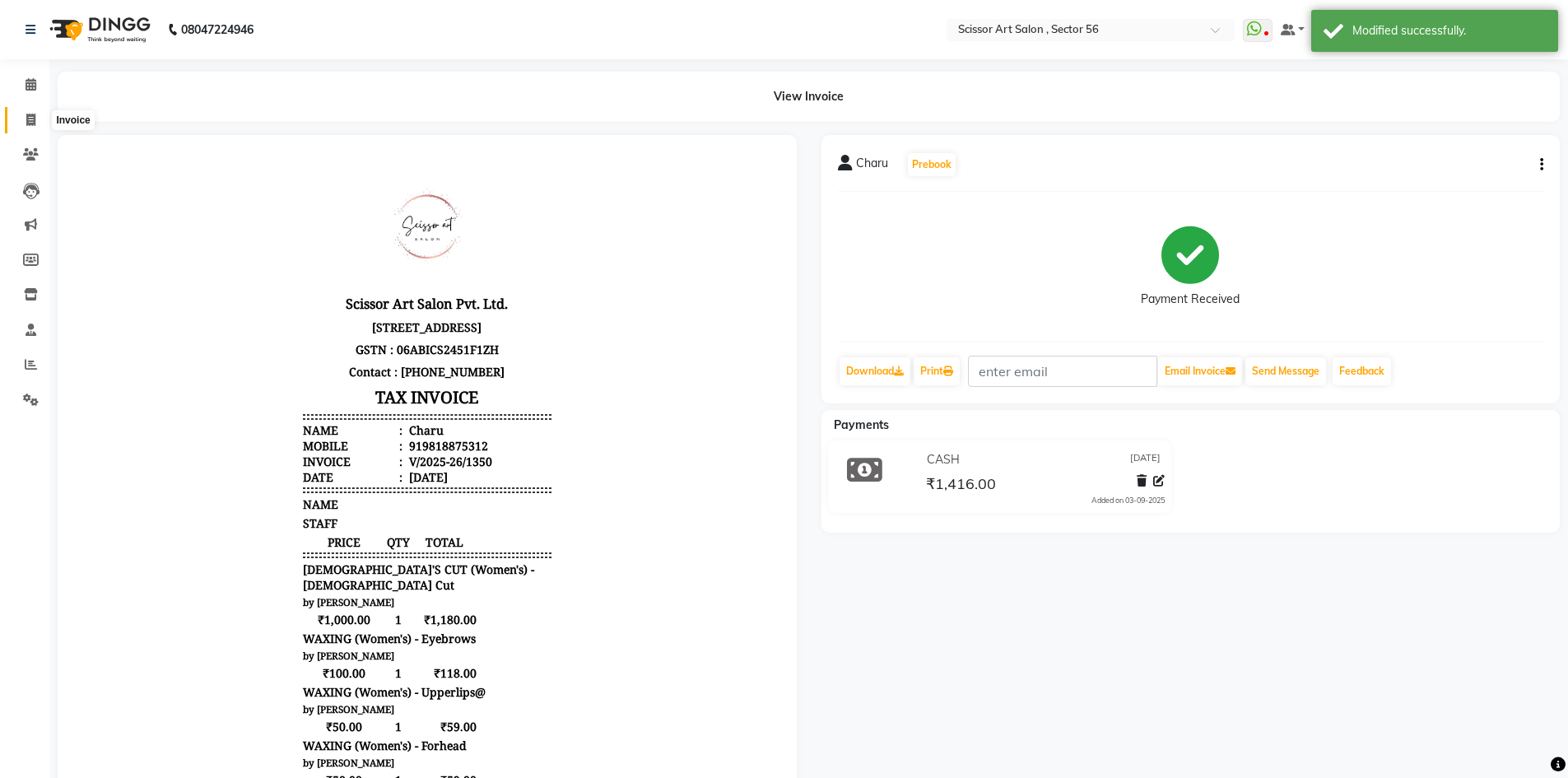
click at [36, 127] on span at bounding box center [31, 120] width 29 height 19
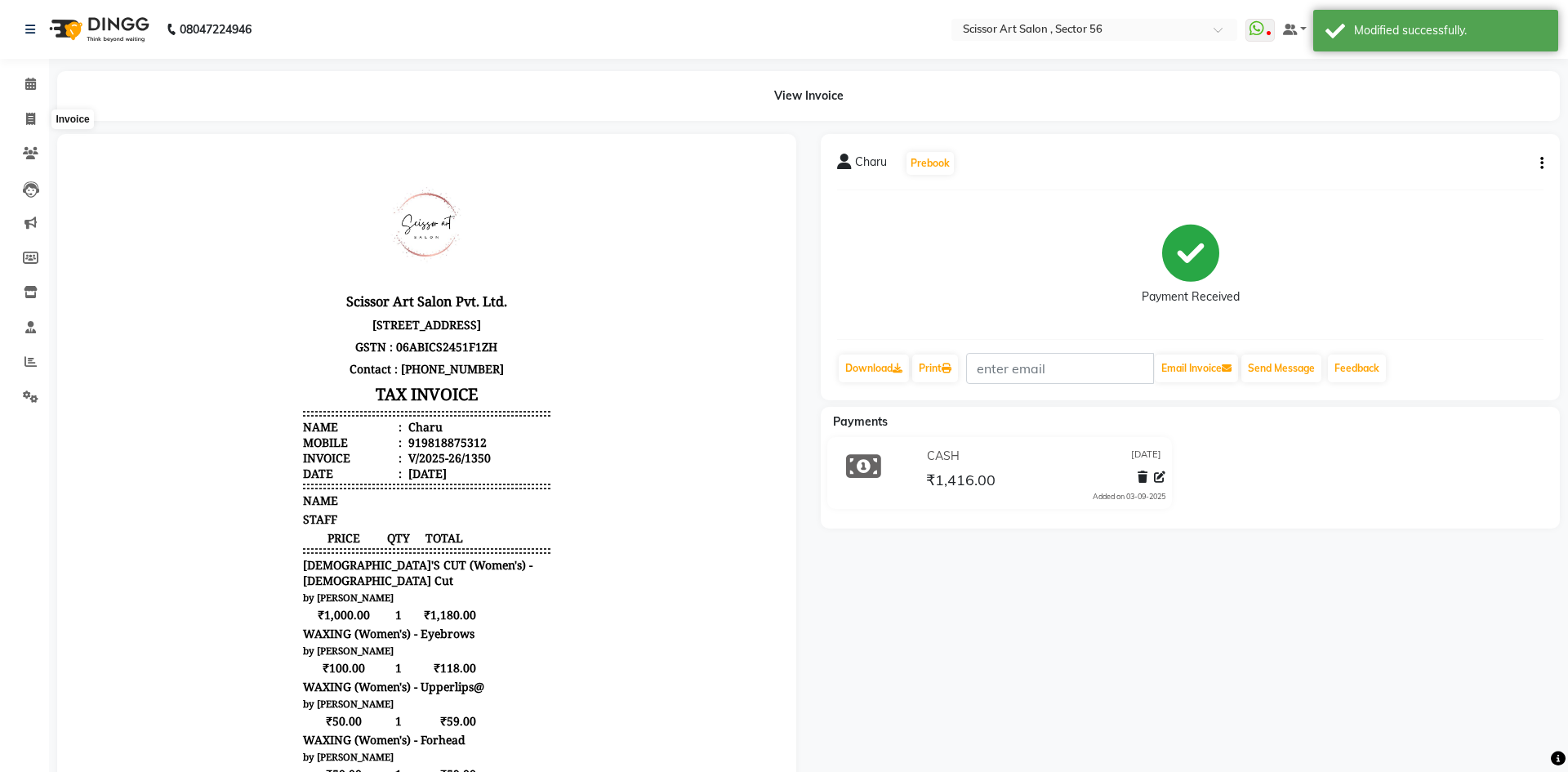
select select "service"
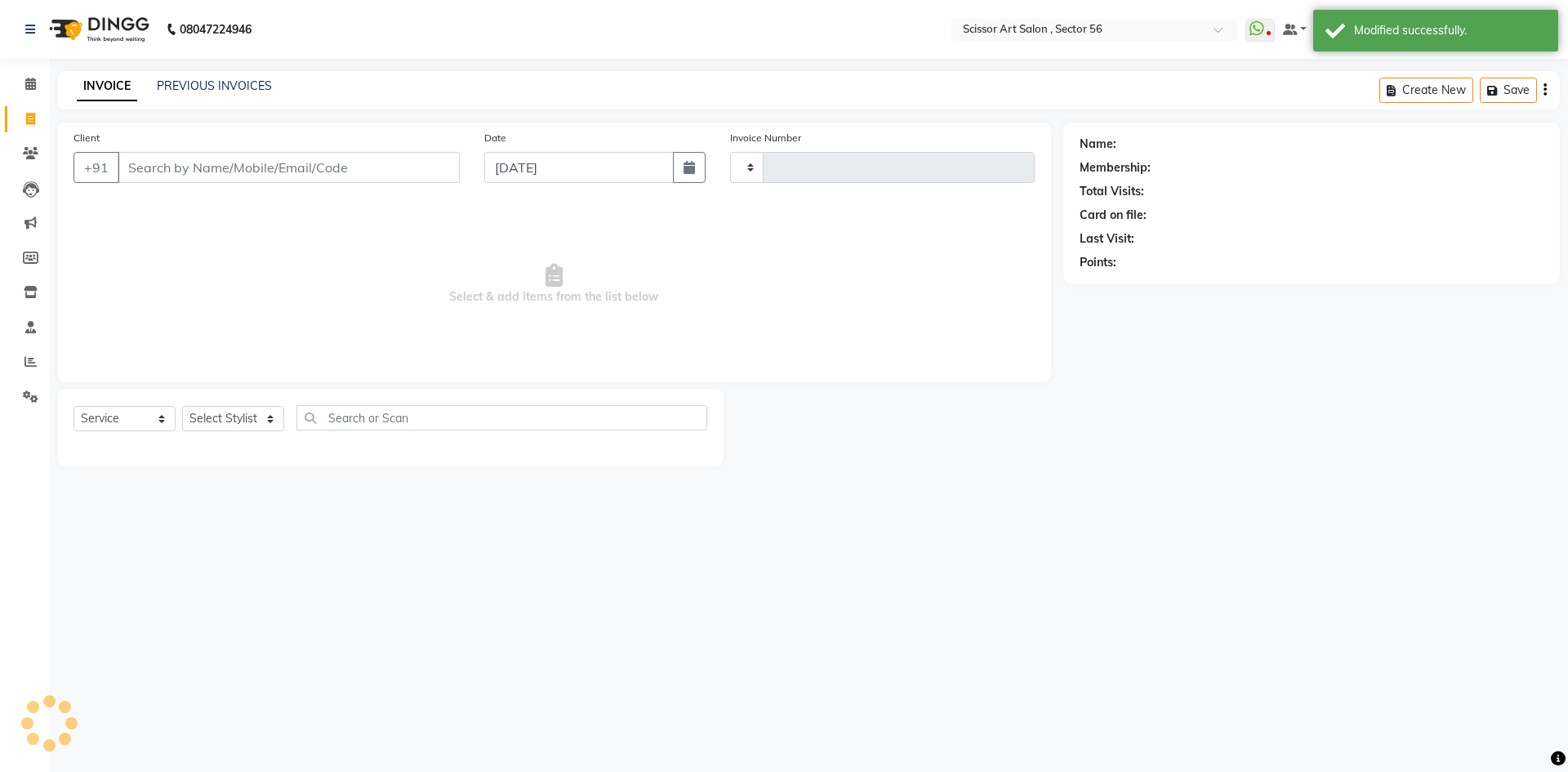
type input "1358"
select select "6185"
click at [391, 172] on input "Client" at bounding box center [289, 168] width 342 height 31
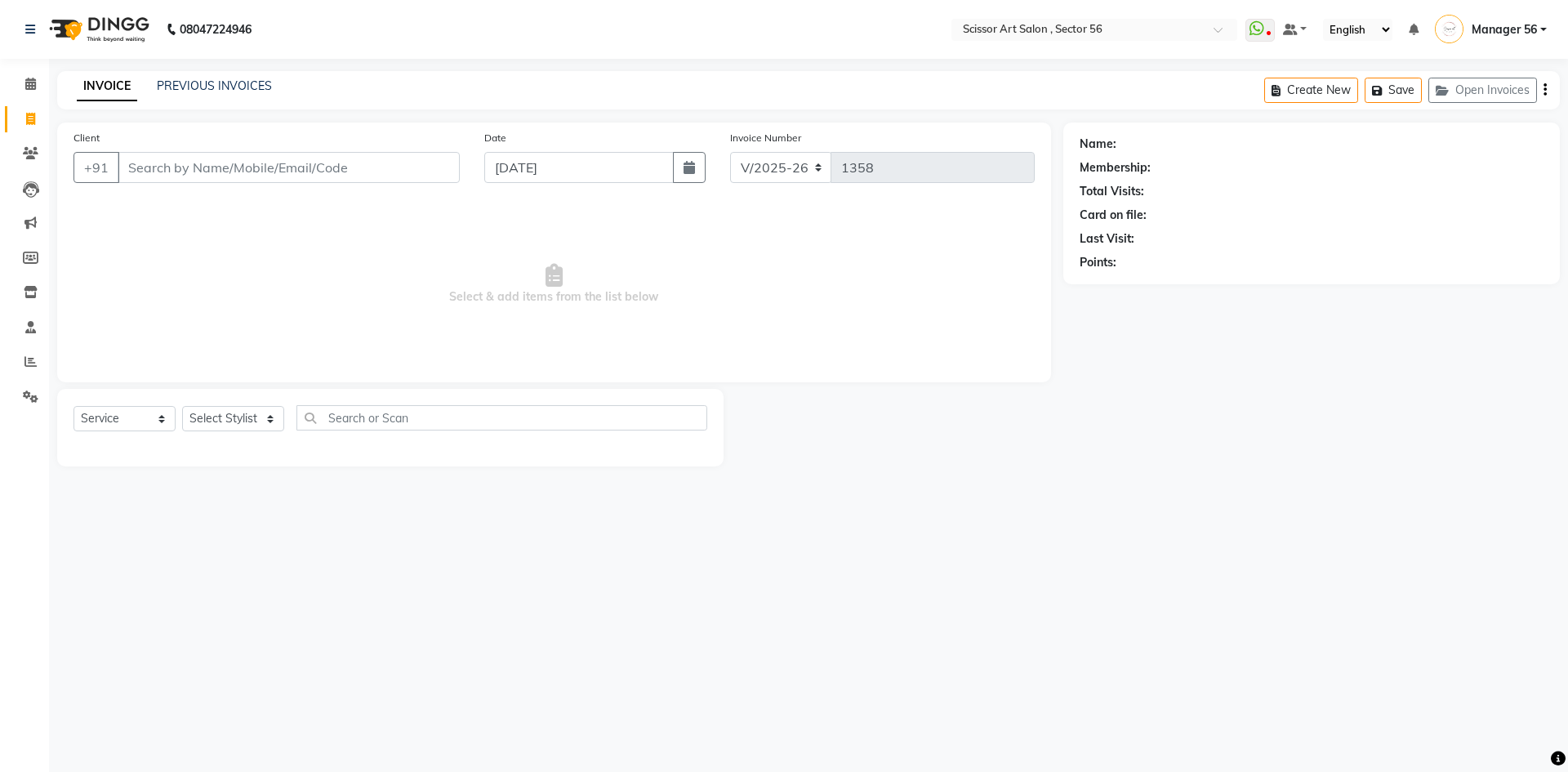
click at [237, 439] on div "Select Service Product Membership Package Voucher Prepaid Gift Card Select Styl…" at bounding box center [390, 424] width 633 height 39
click at [254, 420] on select "Select Stylist Anees DEV DAS Kiran Manager 56 [PERSON_NAME] [PERSON_NAME] Raano…" at bounding box center [233, 418] width 102 height 26
select select "45962"
click at [182, 406] on select "Select Stylist Anees DEV DAS Kiran Manager 56 [PERSON_NAME] [PERSON_NAME] Raano…" at bounding box center [233, 418] width 102 height 26
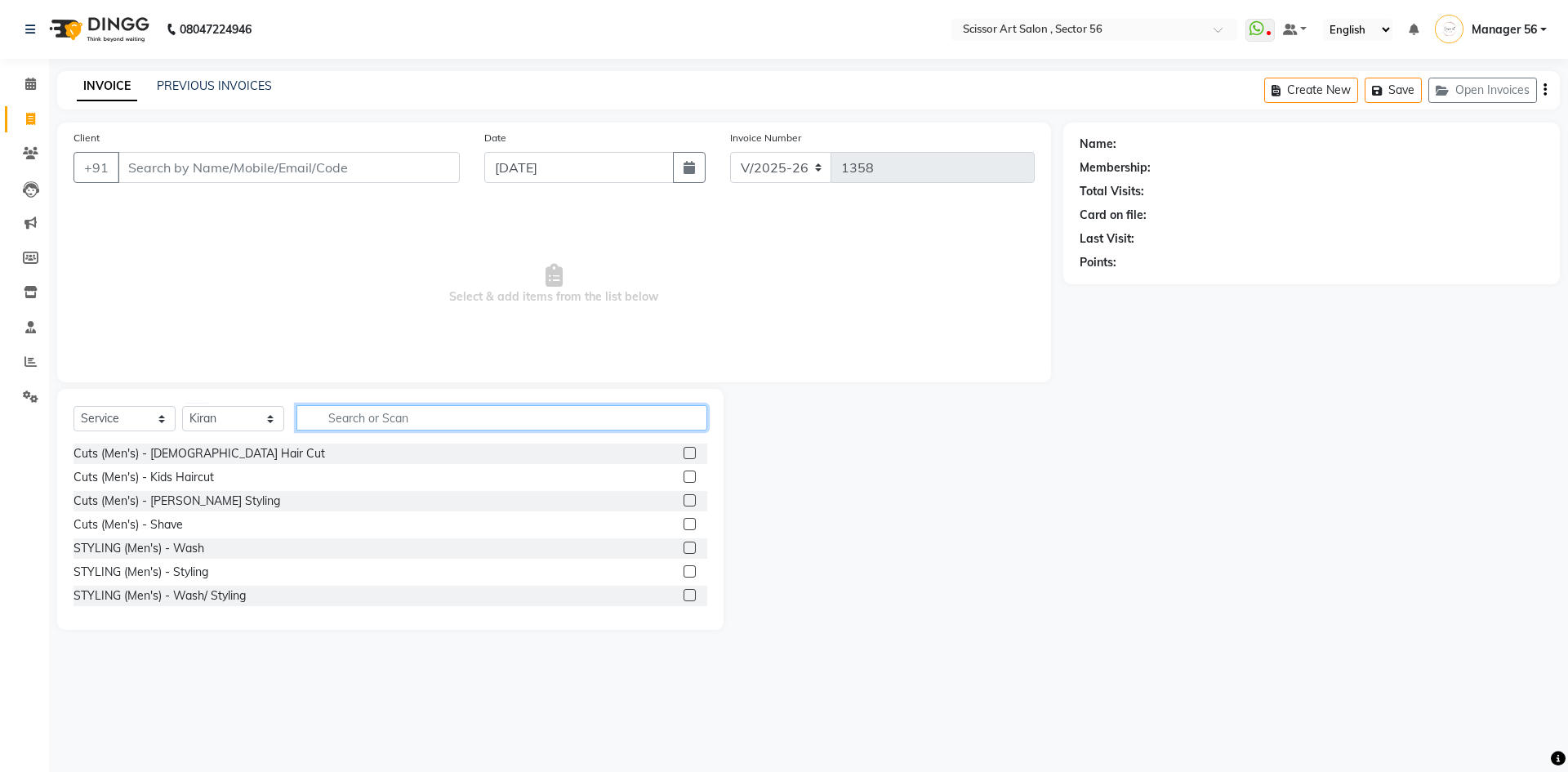
click at [554, 415] on input "text" at bounding box center [501, 417] width 411 height 26
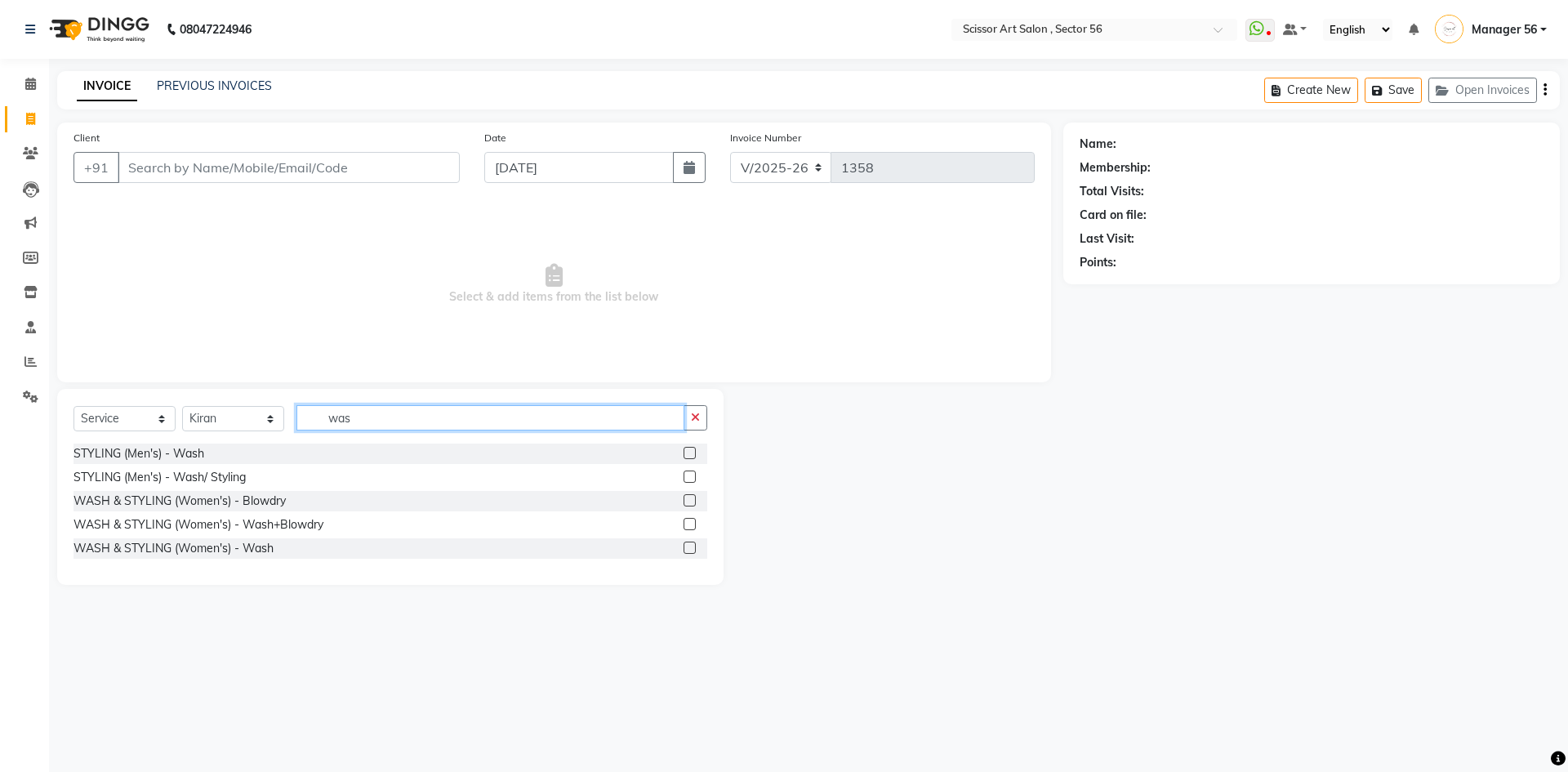
type input "was"
click at [694, 523] on label at bounding box center [689, 523] width 12 height 12
click at [694, 523] on input "checkbox" at bounding box center [689, 524] width 11 height 11
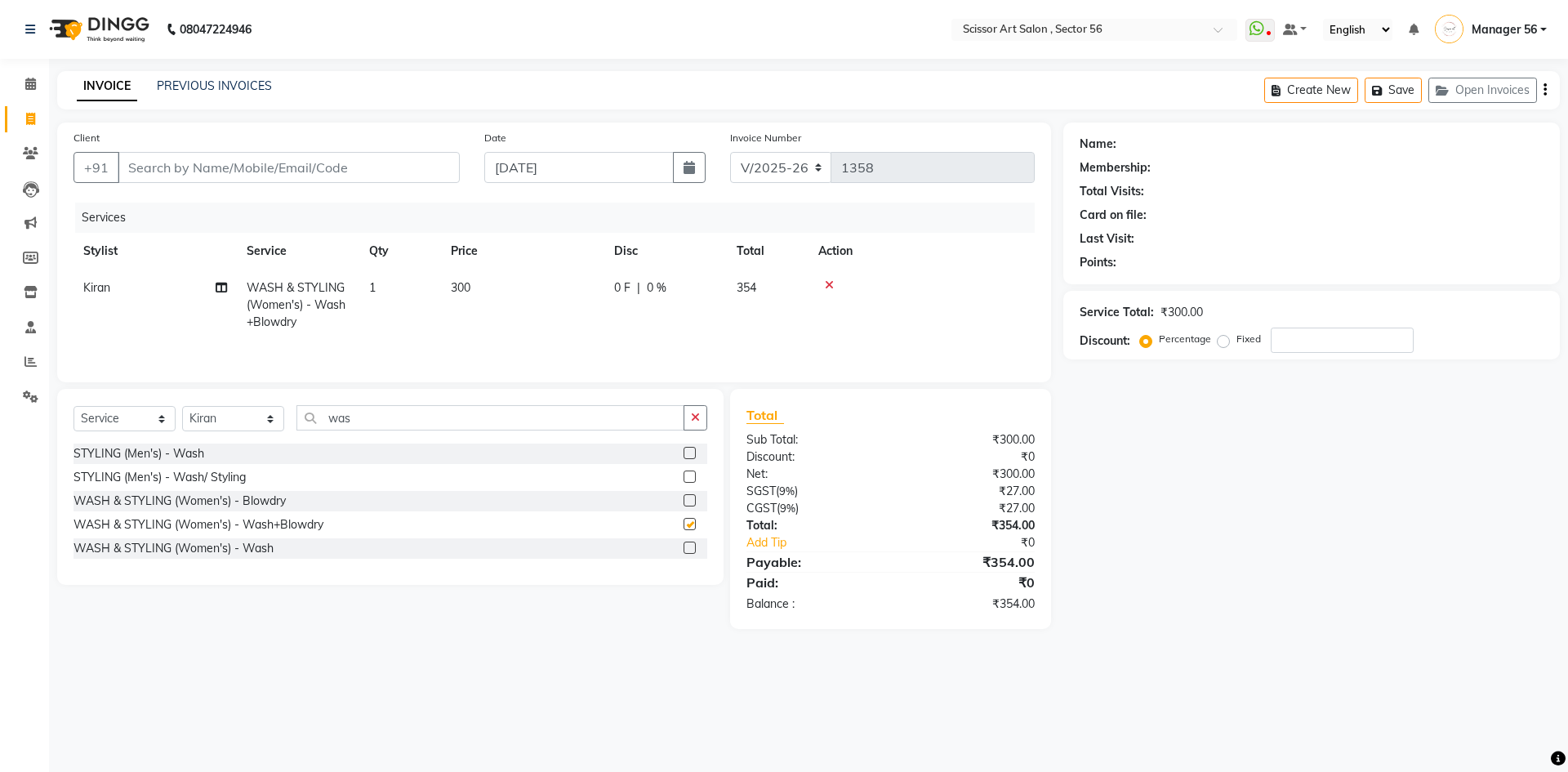
checkbox input "false"
drag, startPoint x: 499, startPoint y: 283, endPoint x: 516, endPoint y: 284, distance: 17.0
click at [501, 283] on td "300" at bounding box center [522, 305] width 164 height 71
select select "45962"
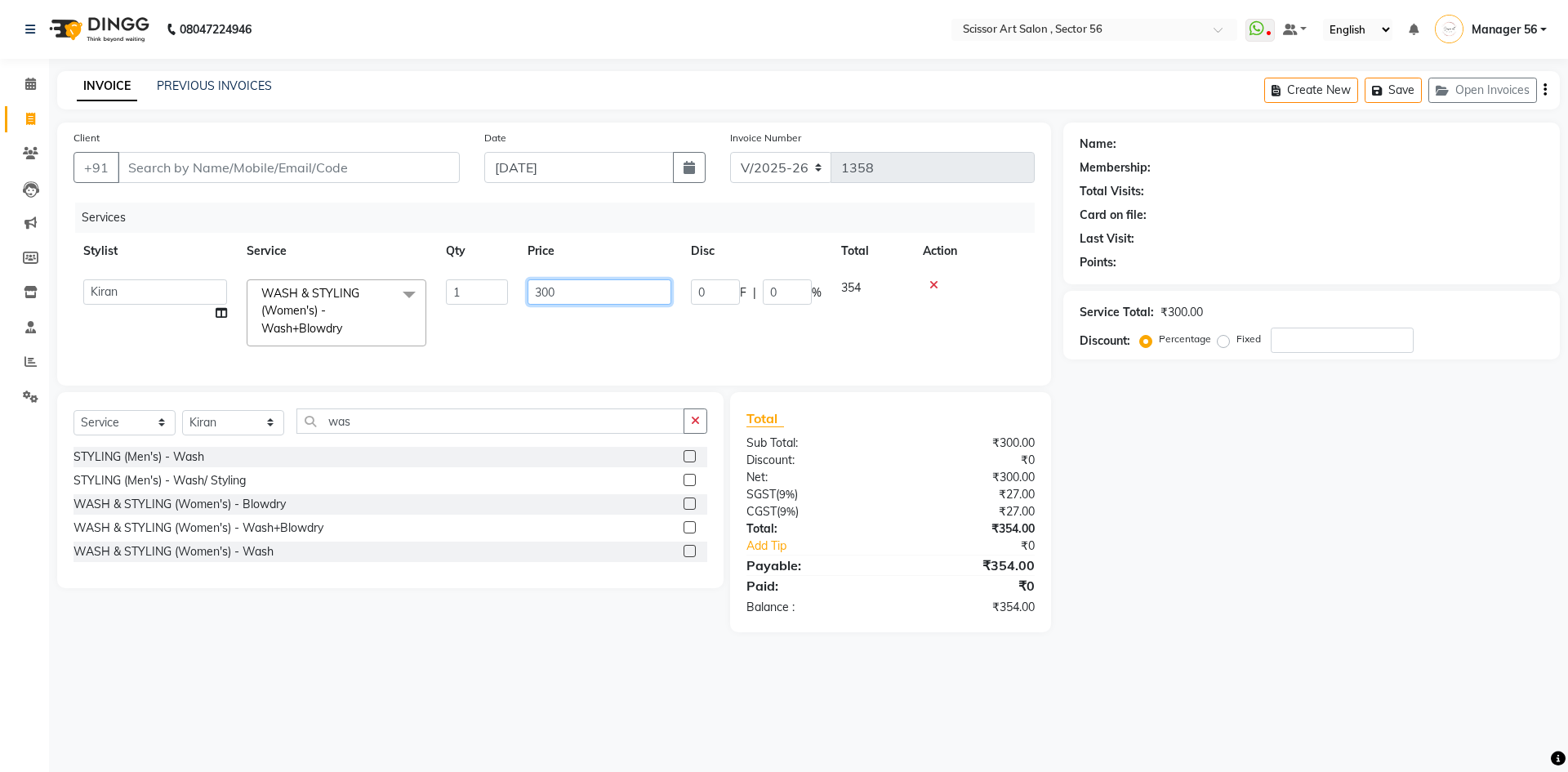
click at [599, 298] on input "300" at bounding box center [599, 291] width 144 height 26
type input "3"
type input "400"
click at [364, 155] on input "Client" at bounding box center [289, 168] width 342 height 31
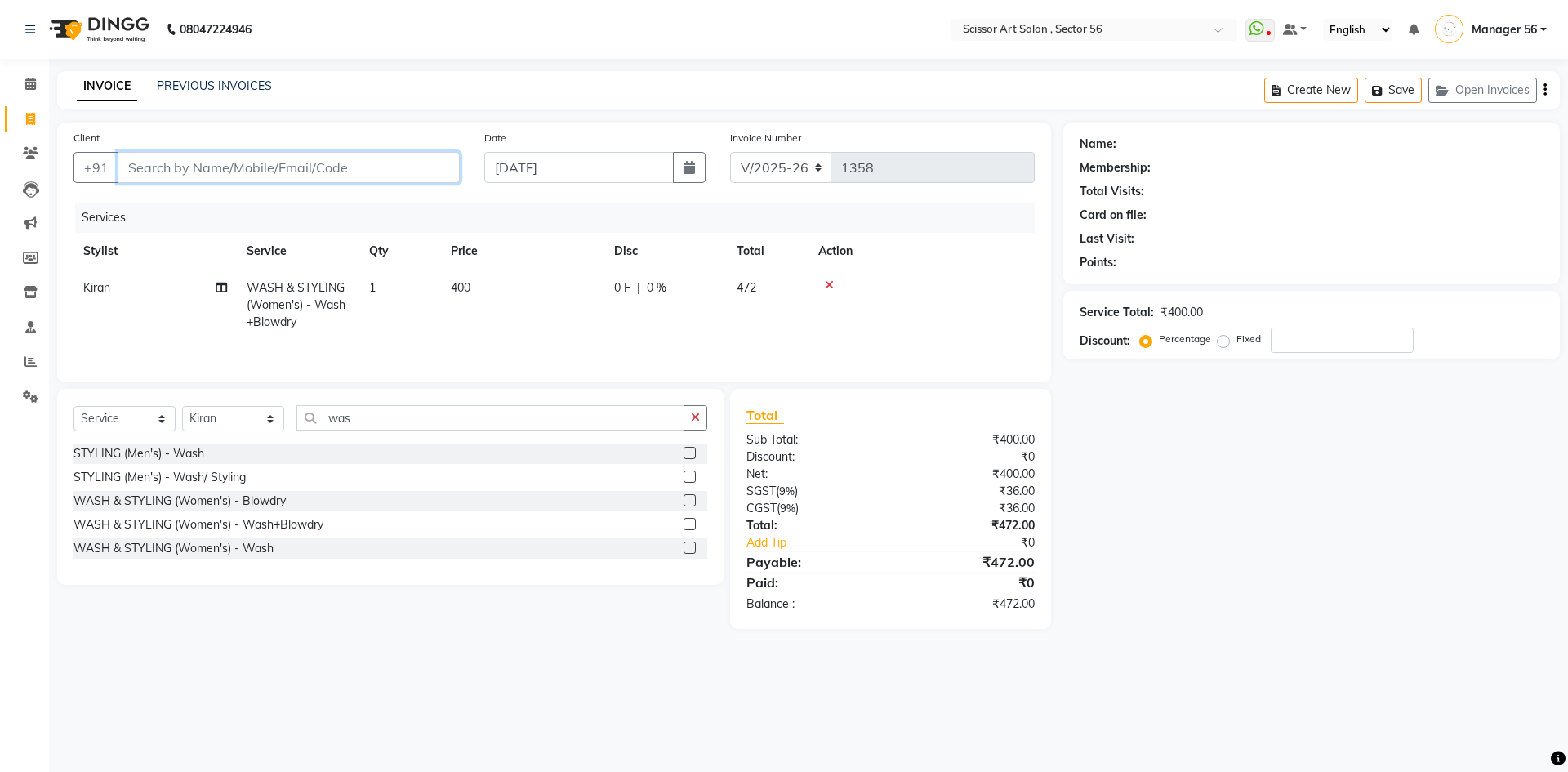
click at [427, 176] on input "Client" at bounding box center [289, 168] width 342 height 31
type input "6"
type input "0"
type input "6265229734"
click at [409, 163] on span "Add Client" at bounding box center [418, 168] width 64 height 16
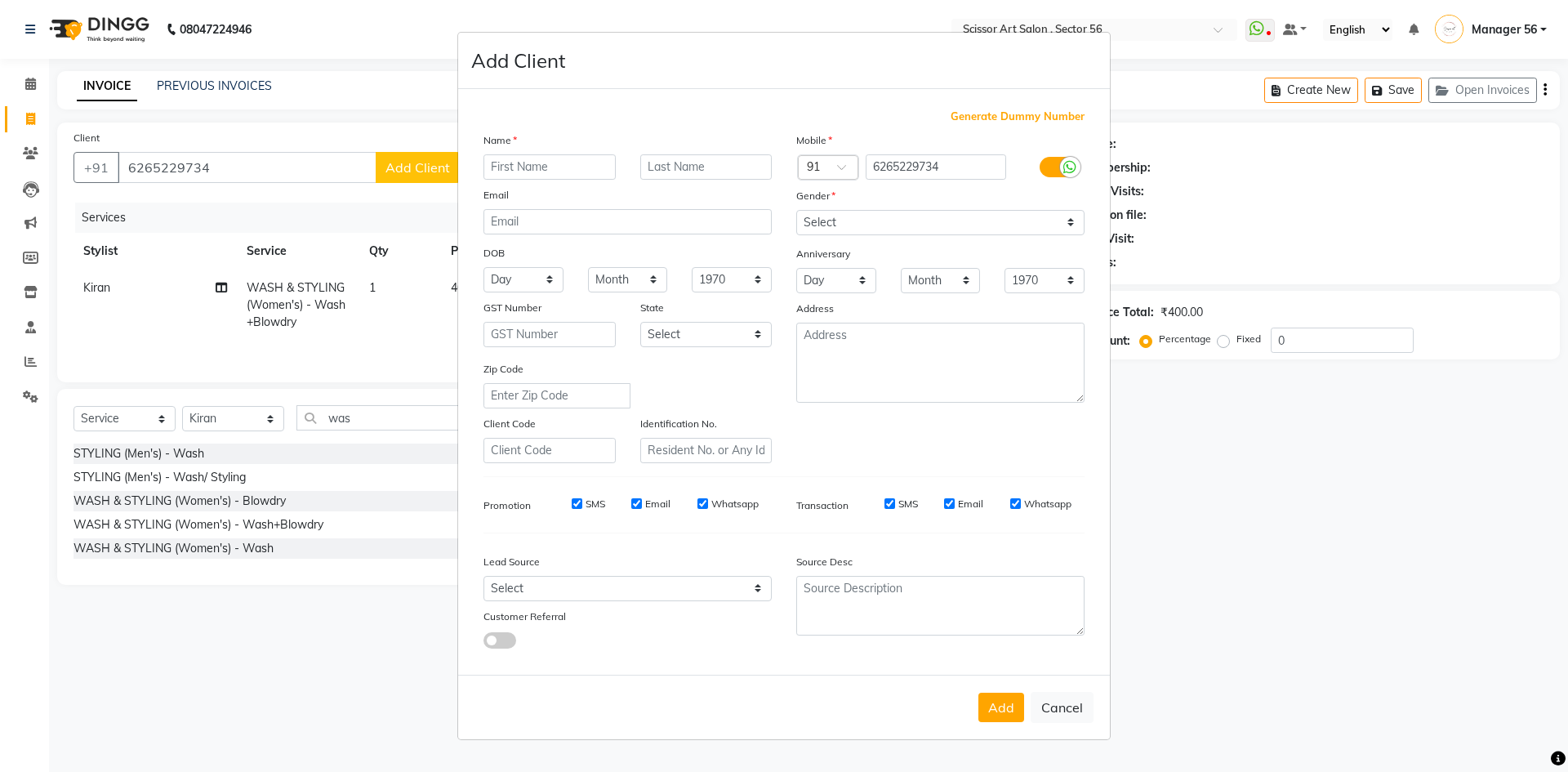
click at [534, 165] on input "text" at bounding box center [550, 167] width 132 height 26
type input "Ashi"
drag, startPoint x: 956, startPoint y: 220, endPoint x: 946, endPoint y: 230, distance: 14.1
click at [956, 220] on select "Select [DEMOGRAPHIC_DATA] [DEMOGRAPHIC_DATA] Other Prefer Not To Say" at bounding box center [940, 222] width 288 height 26
select select "[DEMOGRAPHIC_DATA]"
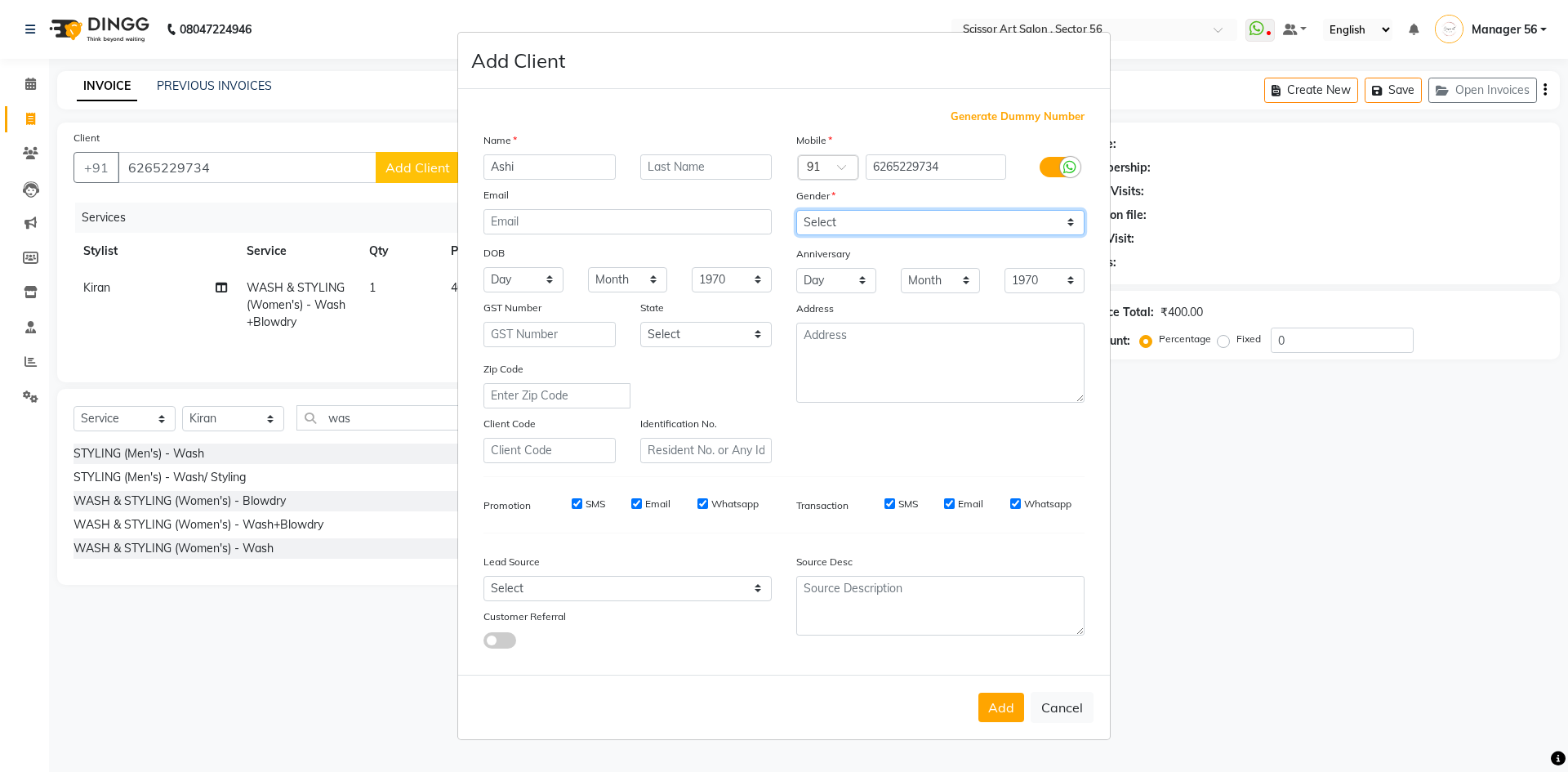
click at [796, 210] on select "Select [DEMOGRAPHIC_DATA] [DEMOGRAPHIC_DATA] Other Prefer Not To Say" at bounding box center [940, 222] width 288 height 26
click at [1011, 698] on button "Add" at bounding box center [1001, 708] width 46 height 30
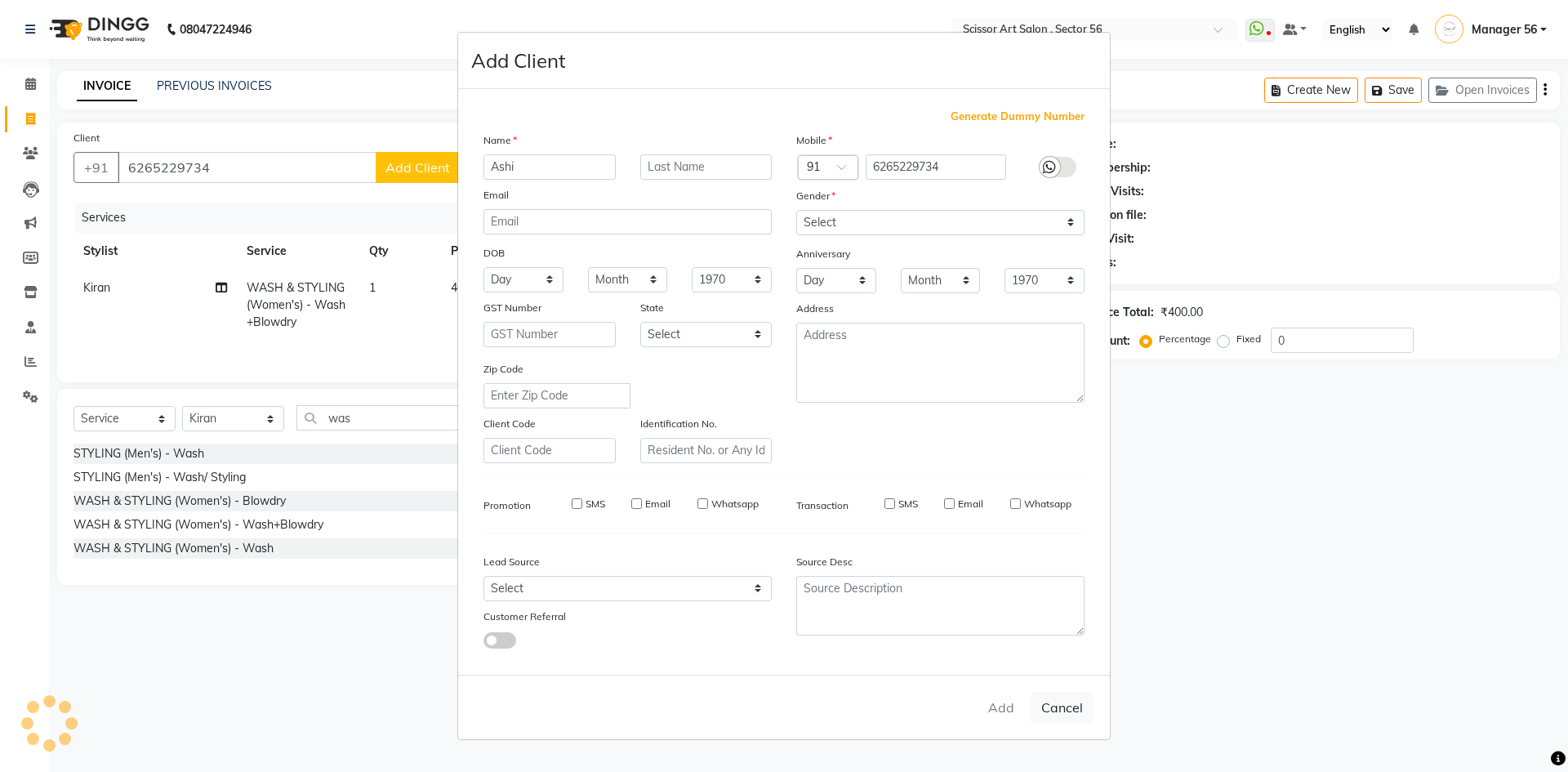
select select
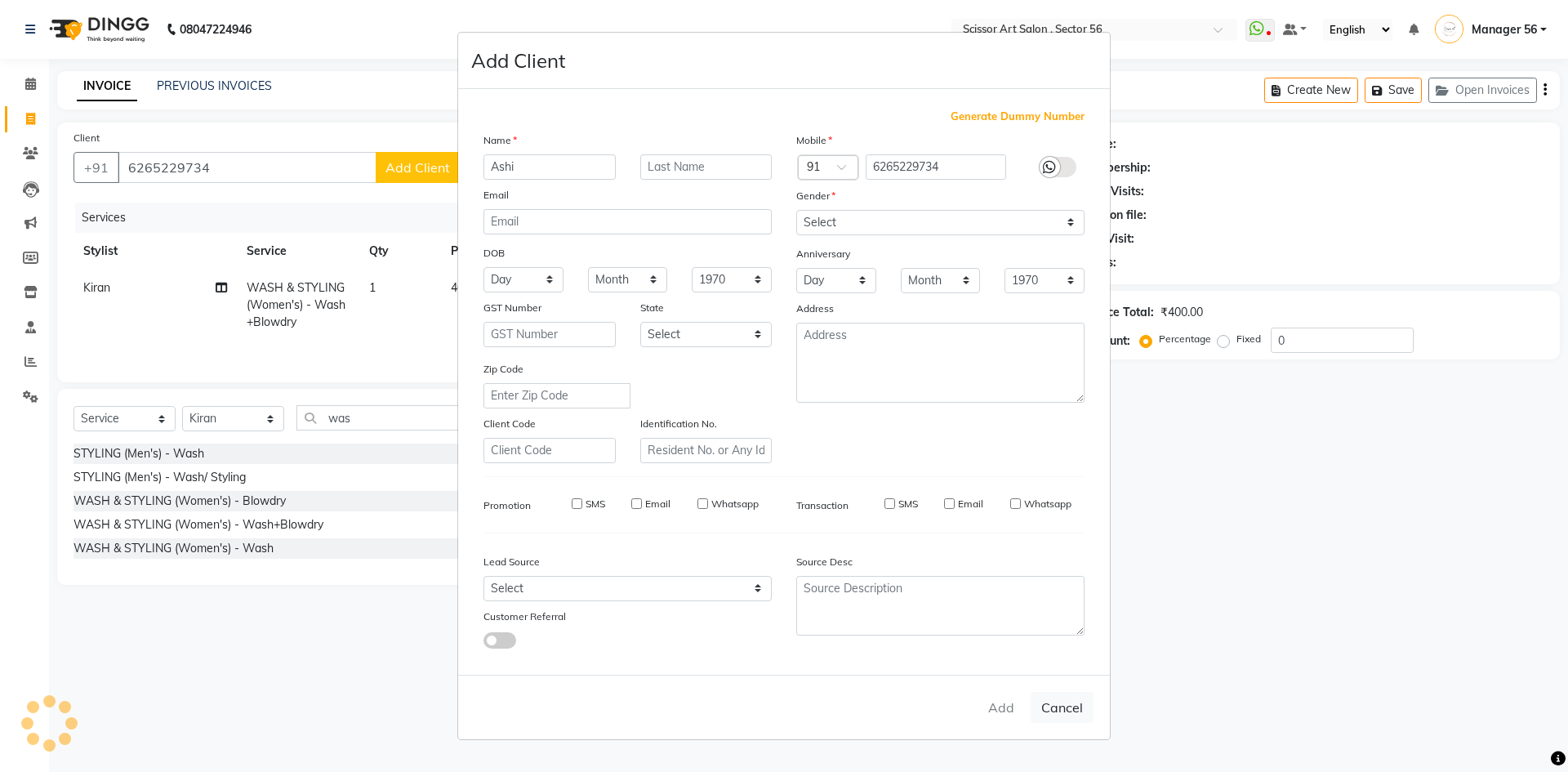
select select
checkbox input "false"
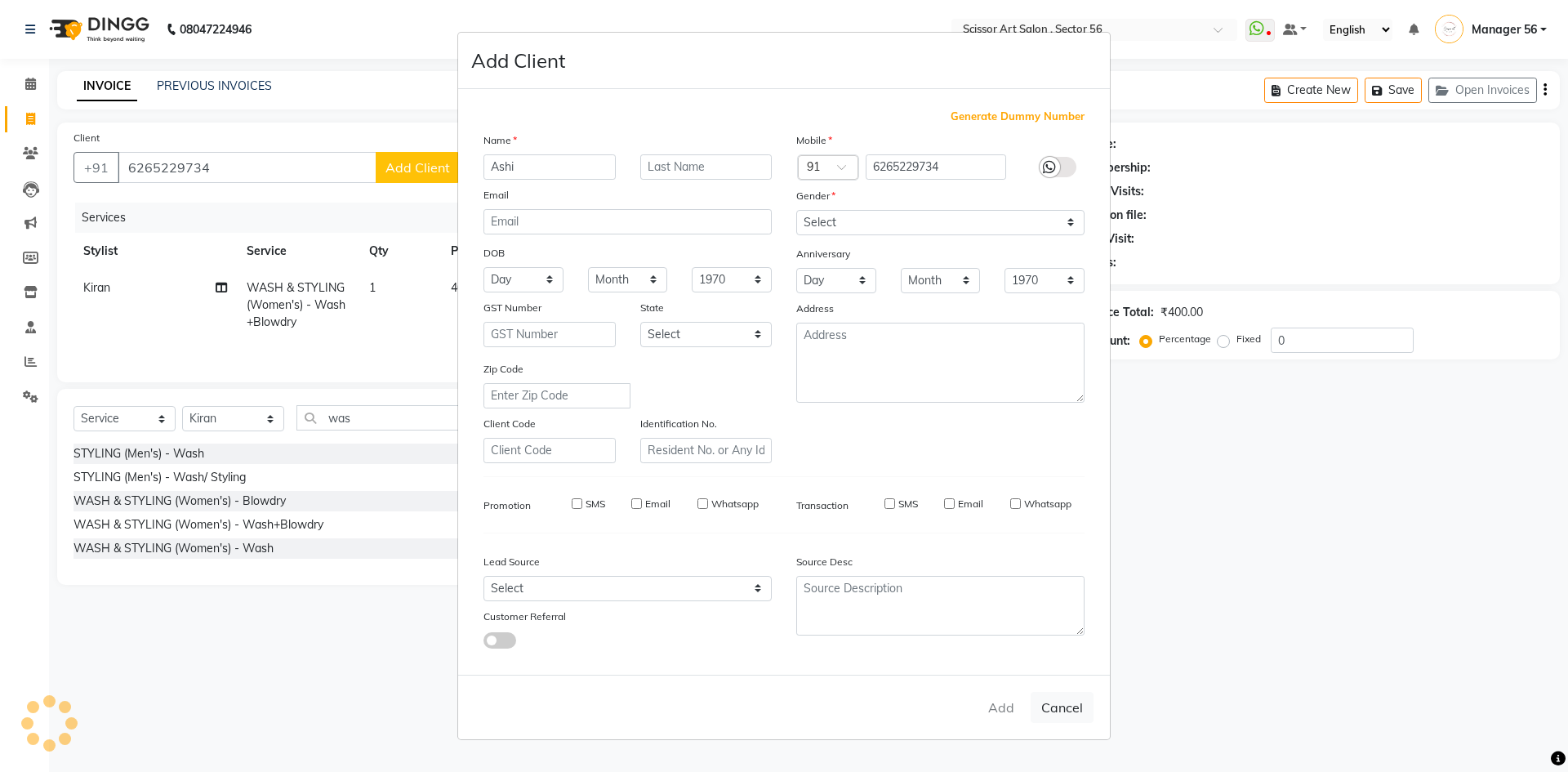
checkbox input "false"
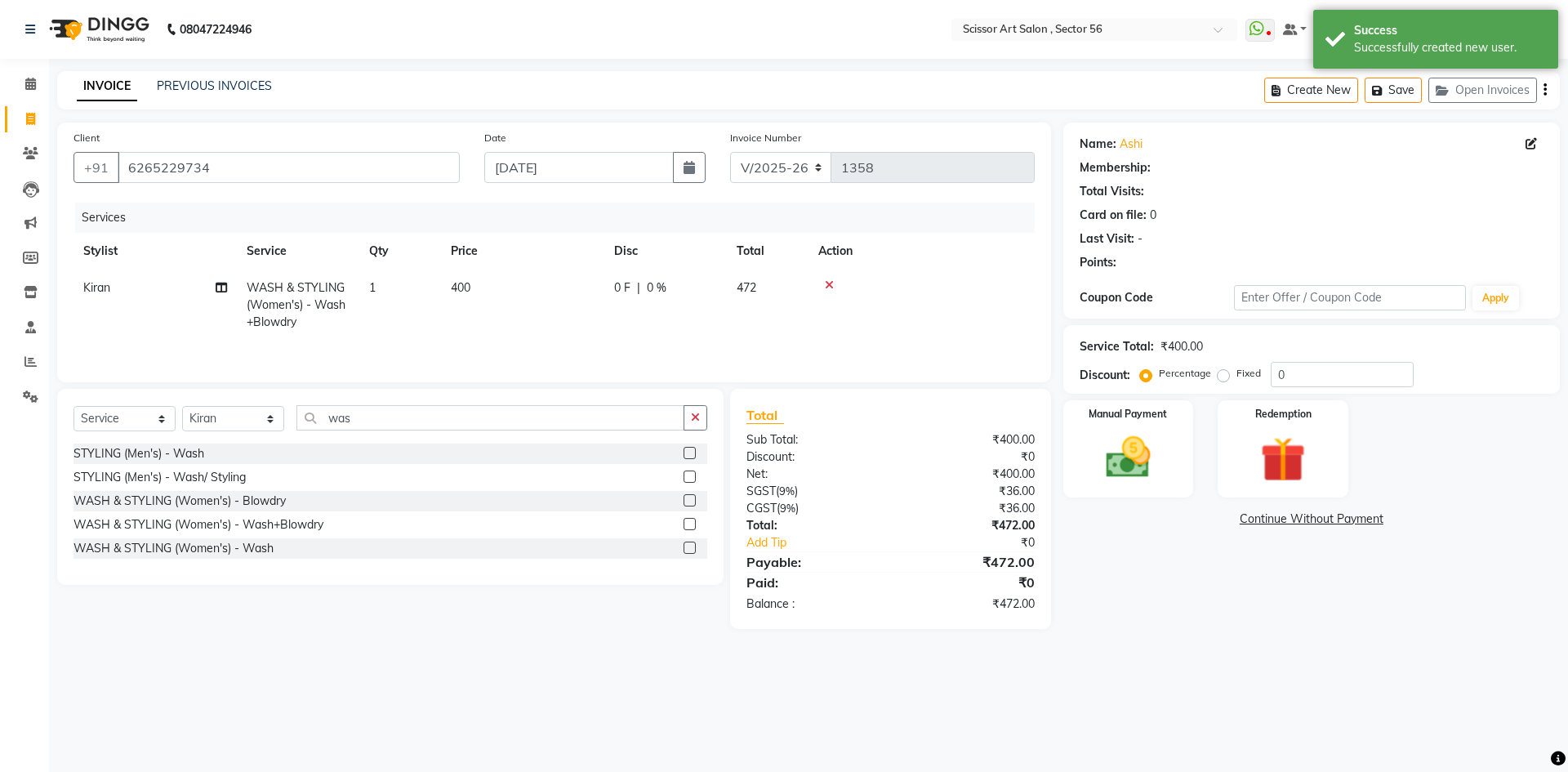
select select "1: Object"
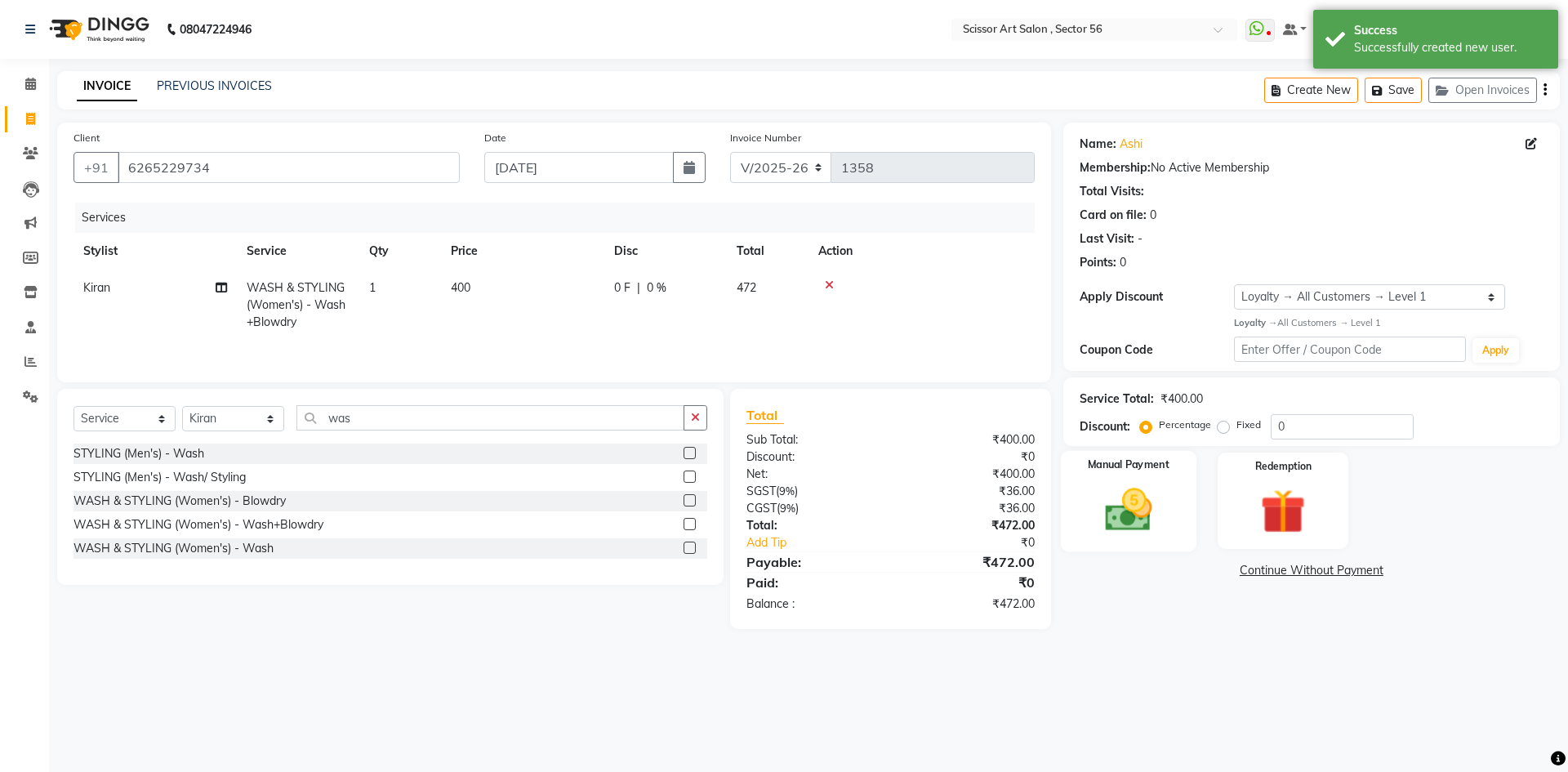
click at [1153, 495] on img at bounding box center [1128, 510] width 76 height 54
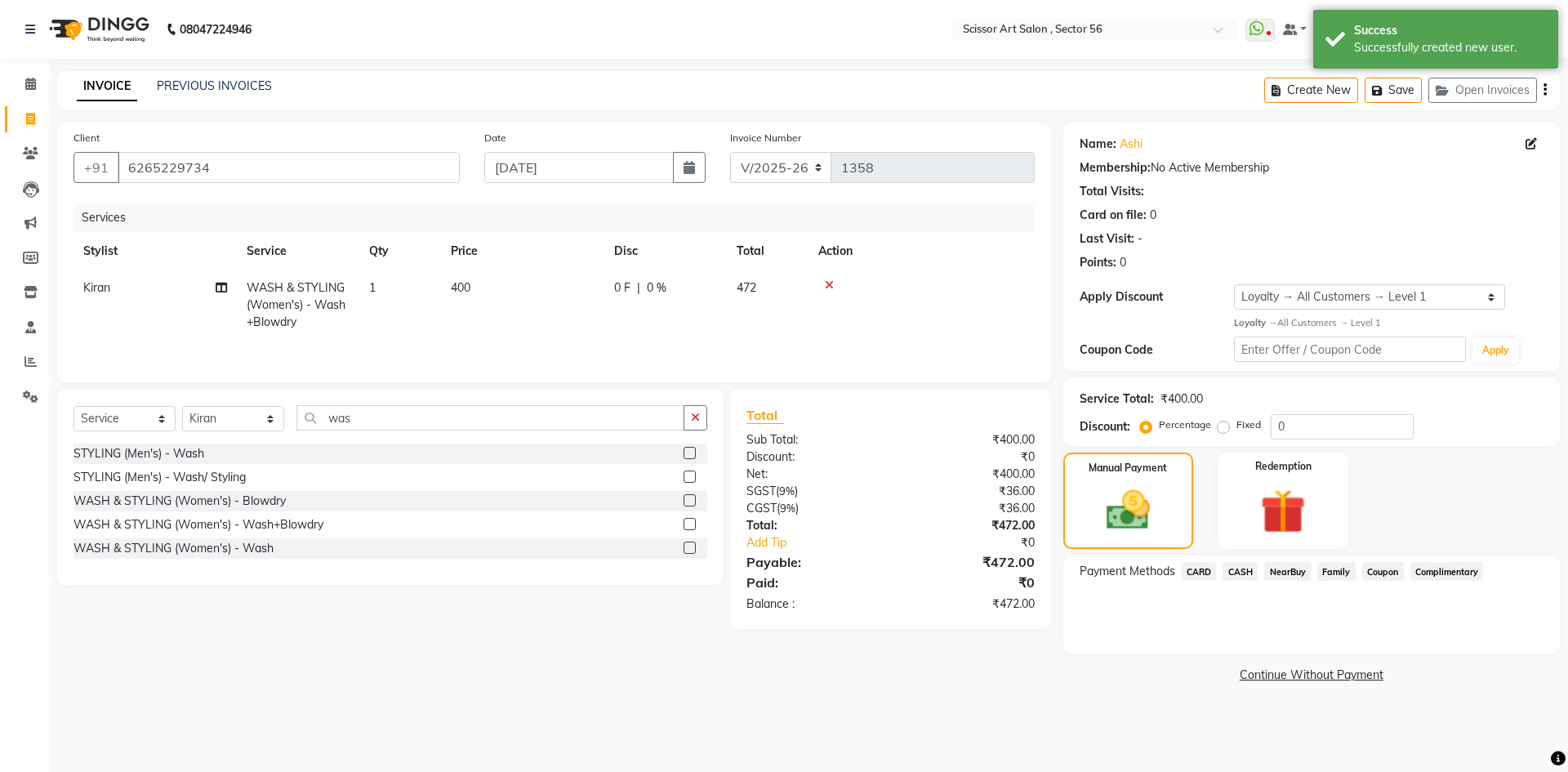
click at [1195, 569] on span "CARD" at bounding box center [1199, 571] width 35 height 19
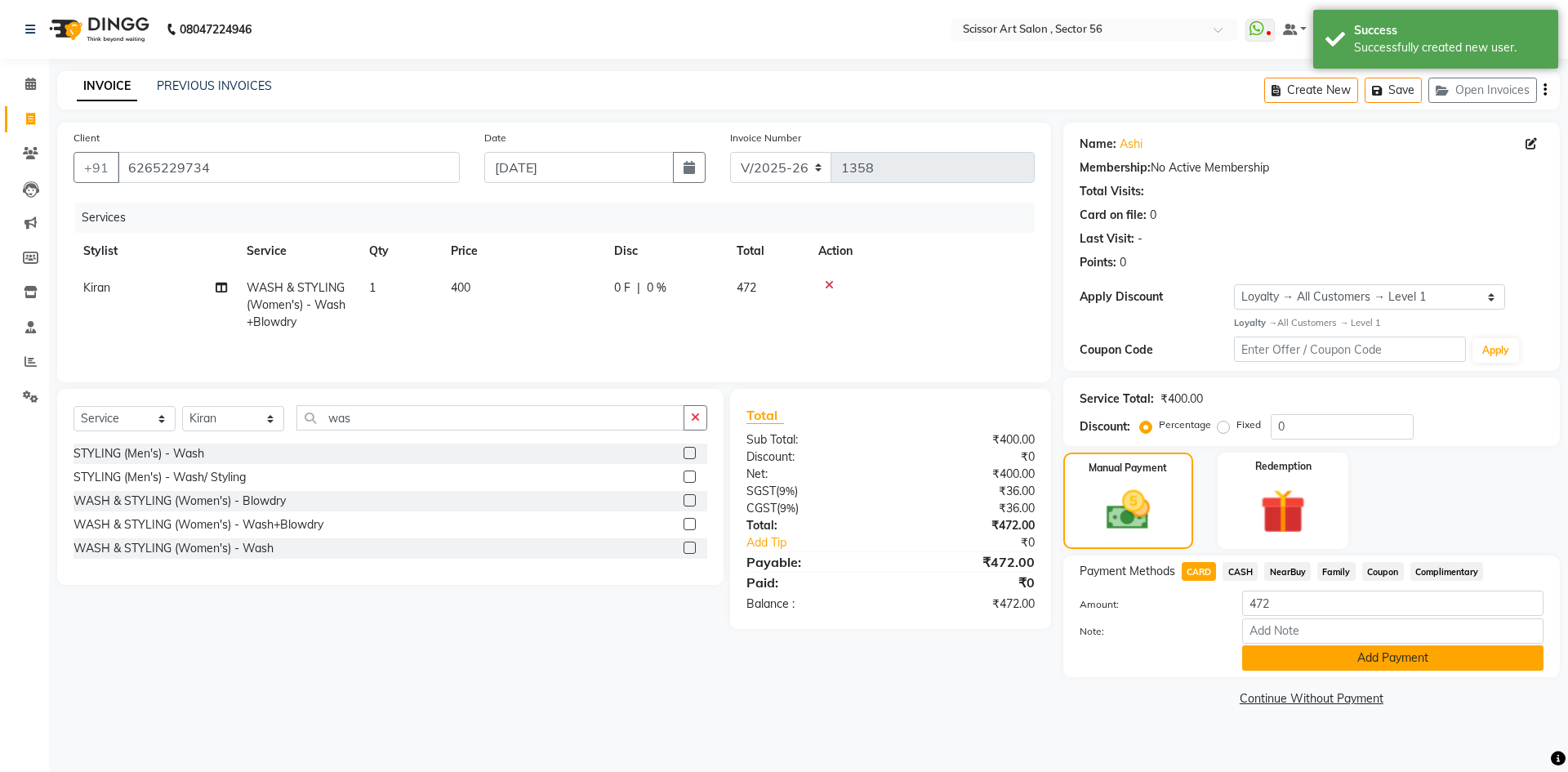
click at [1305, 645] on button "Add Payment" at bounding box center [1393, 658] width 301 height 26
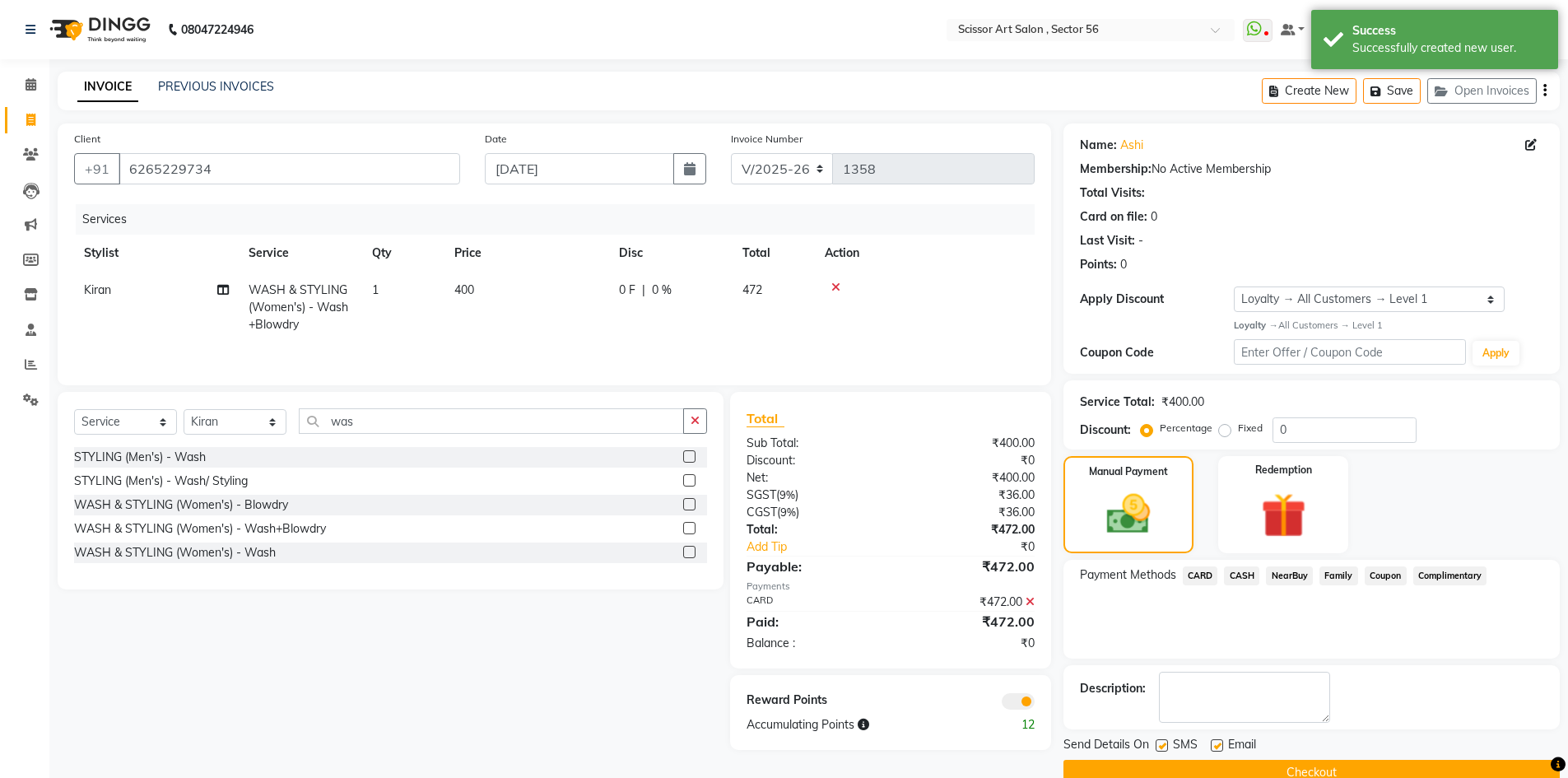
click at [1402, 766] on button "Checkout" at bounding box center [1311, 772] width 497 height 26
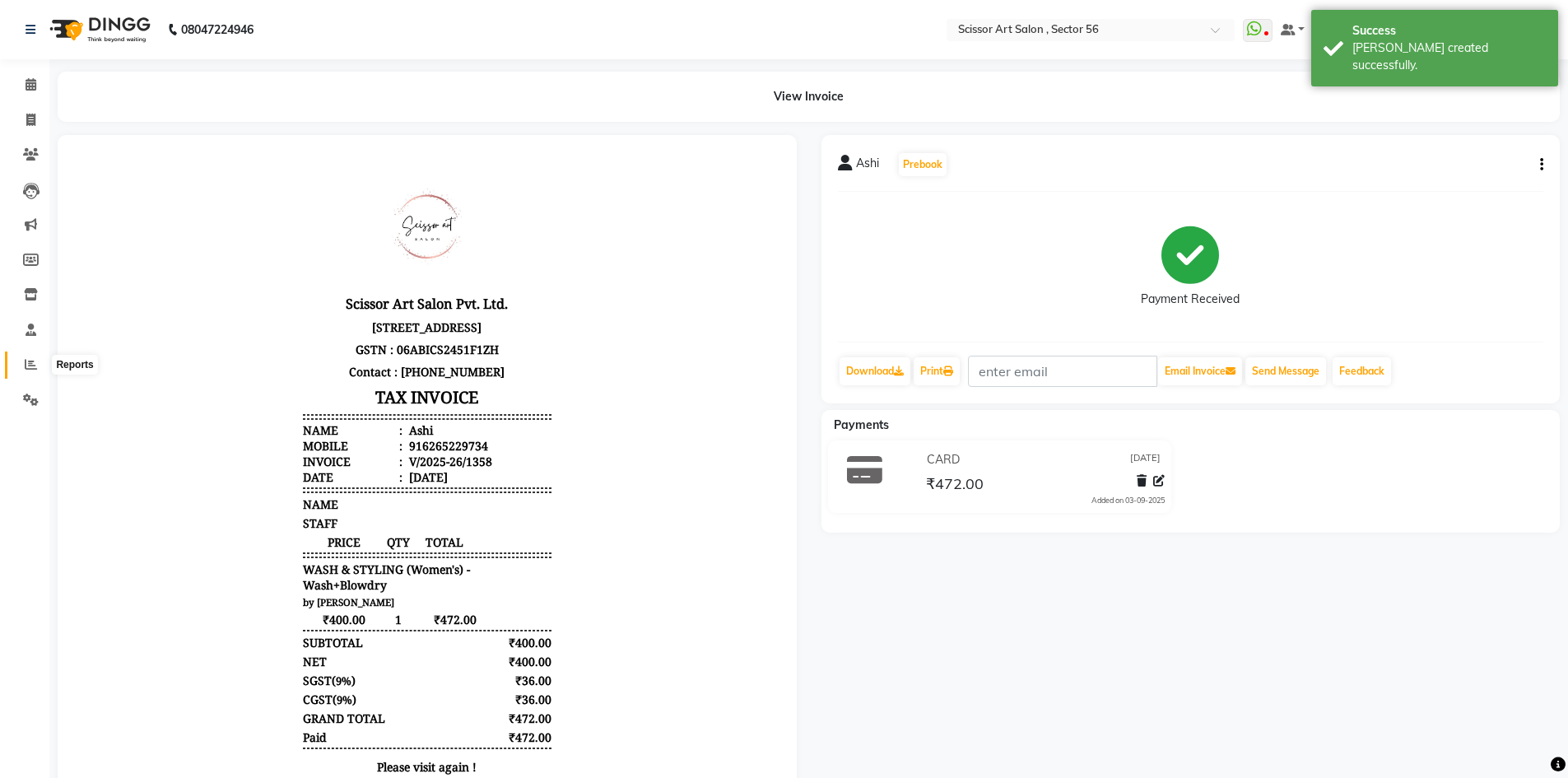
click at [31, 367] on icon at bounding box center [31, 364] width 12 height 12
